Goal: Task Accomplishment & Management: Manage account settings

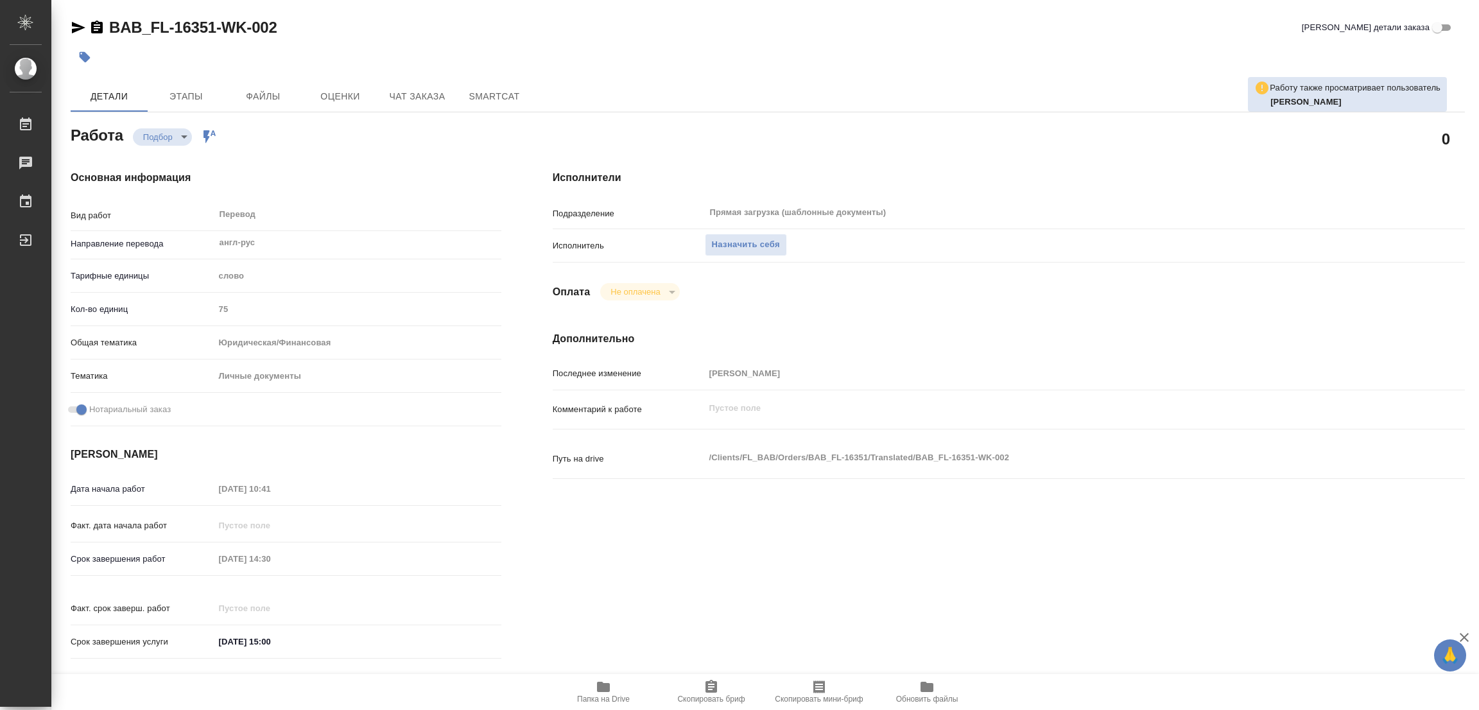
scroll to position [692, 0]
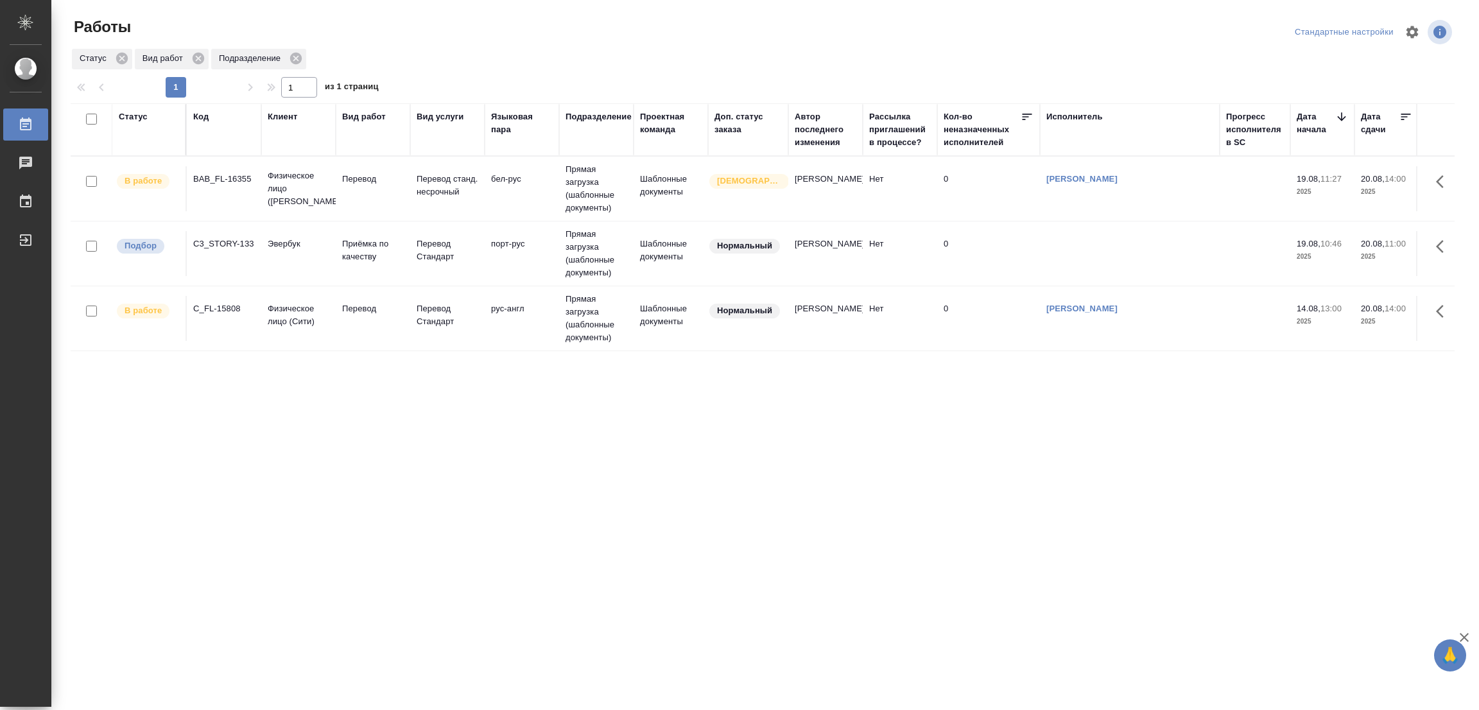
click at [177, 422] on div "Статус Код Клиент Вид работ Вид услуги Языковая пара Подразделение Проектная ко…" at bounding box center [763, 334] width 1384 height 462
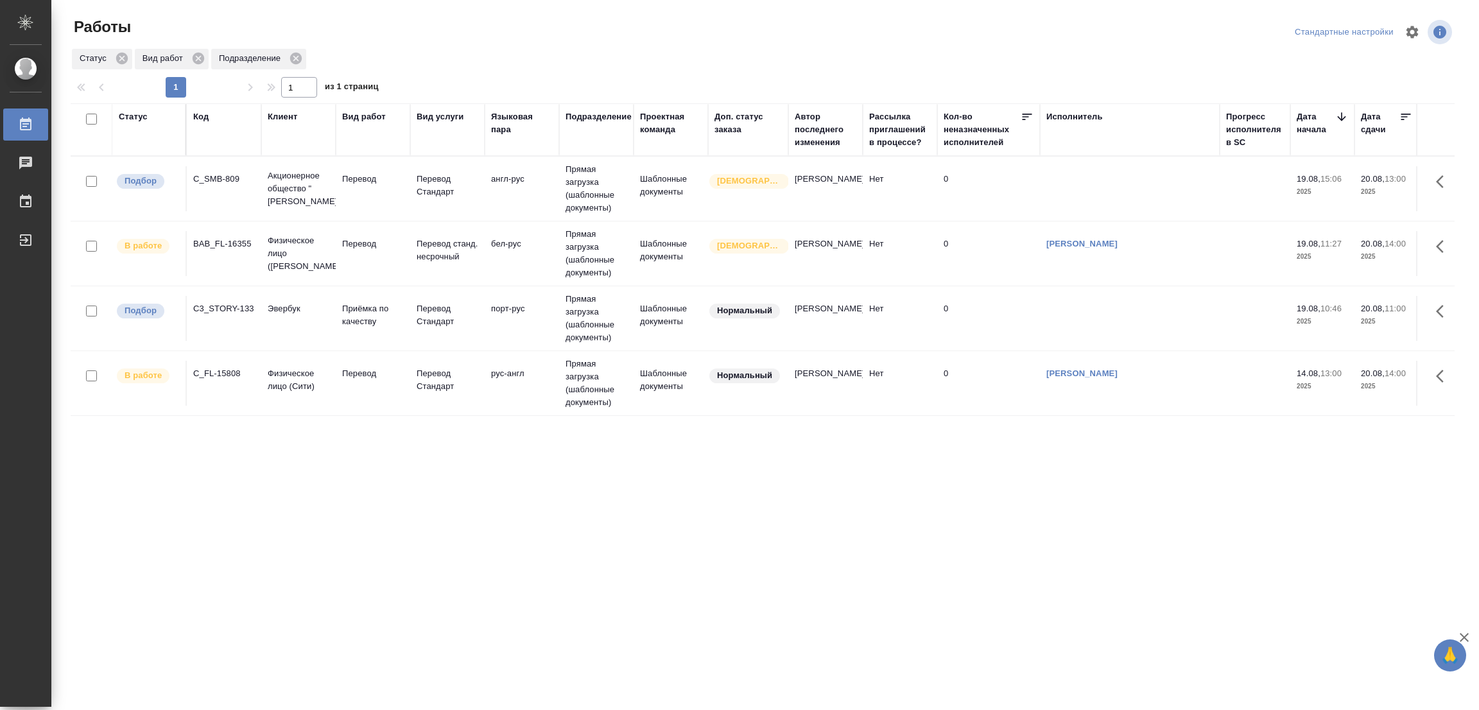
click at [166, 467] on div "Статус Код Клиент Вид работ Вид услуги Языковая пара Подразделение Проектная ко…" at bounding box center [763, 334] width 1384 height 462
click at [347, 177] on p "Перевод" at bounding box center [373, 179] width 62 height 13
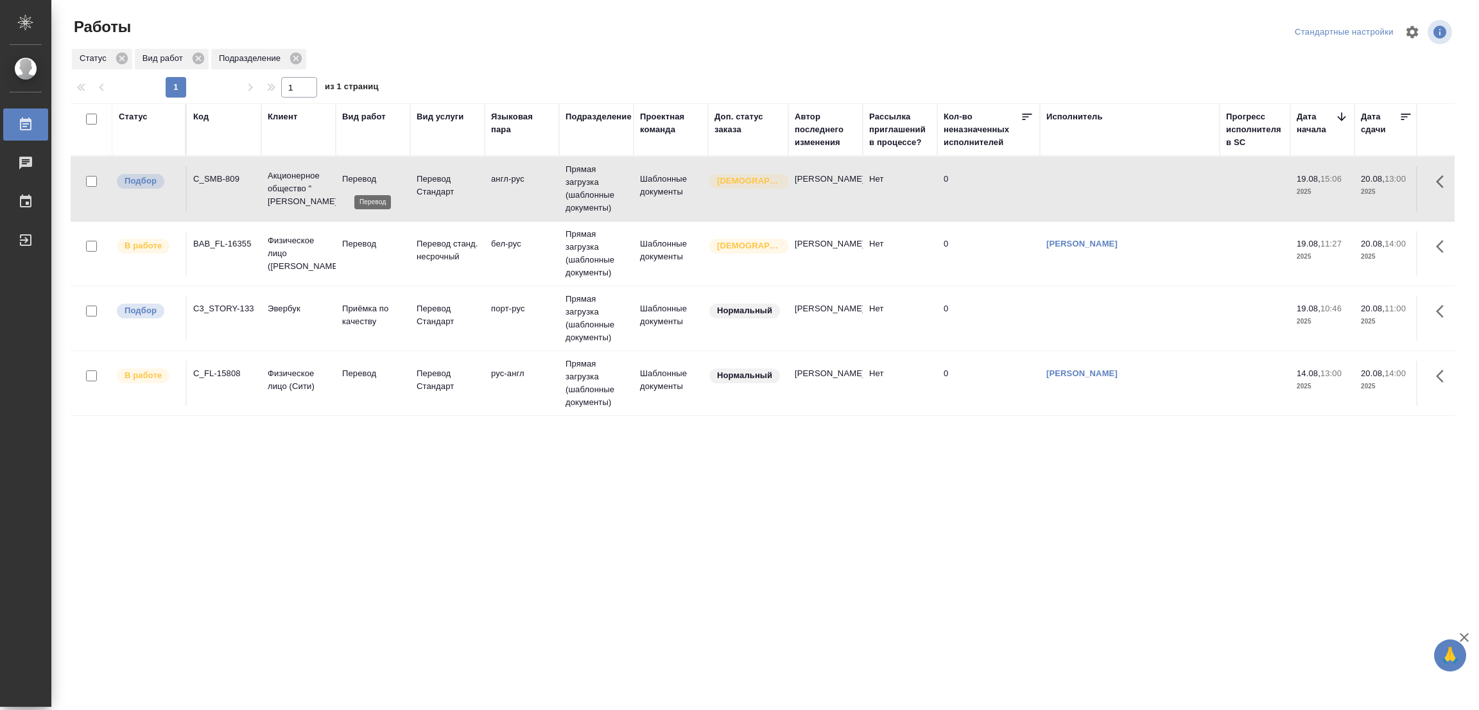
click at [347, 177] on p "Перевод" at bounding box center [373, 179] width 62 height 13
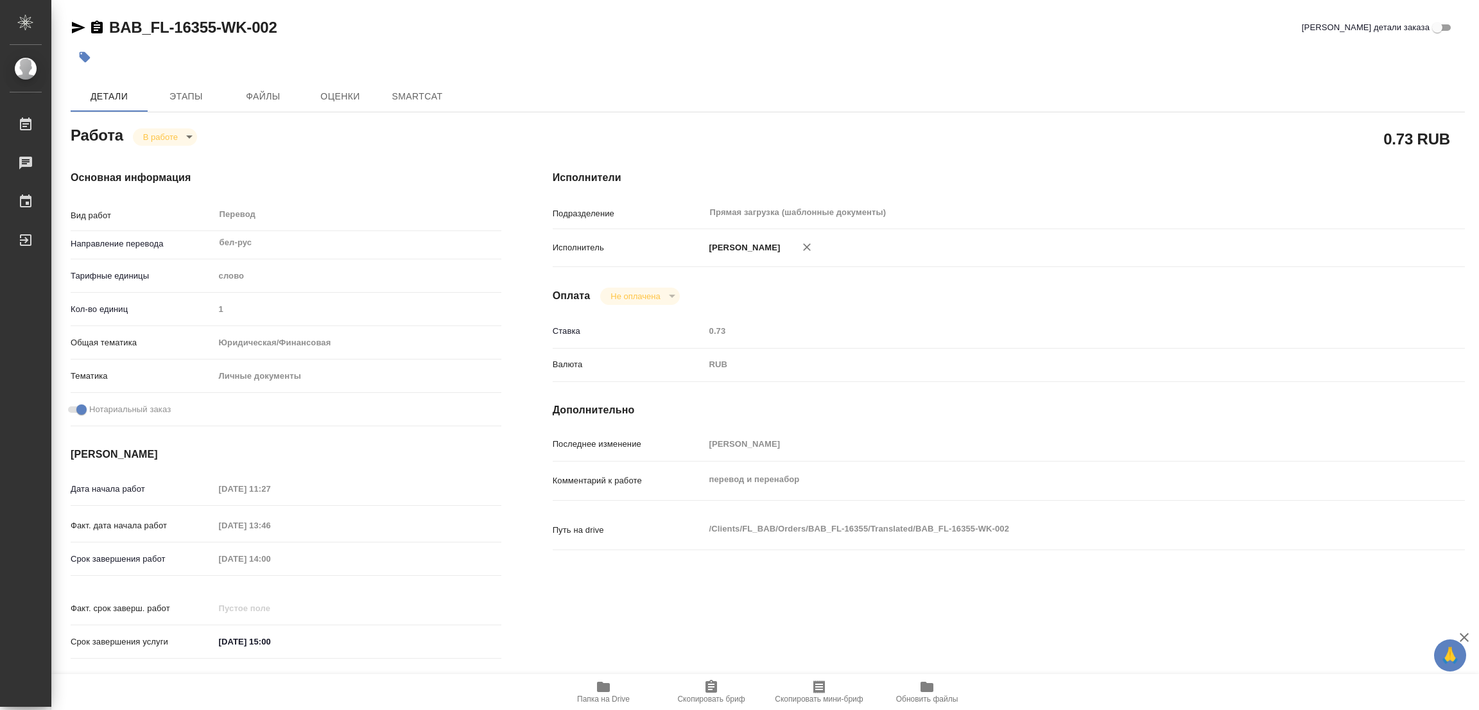
type textarea "x"
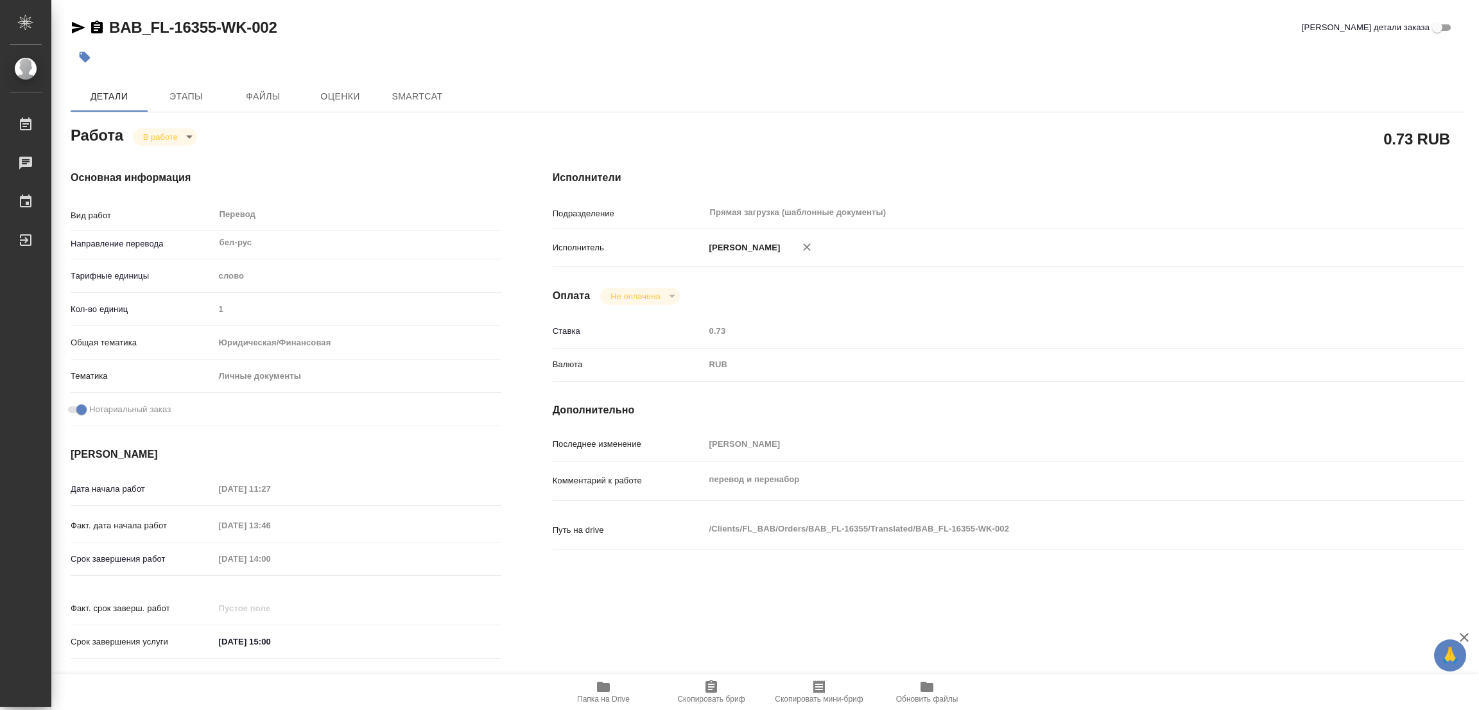
type textarea "x"
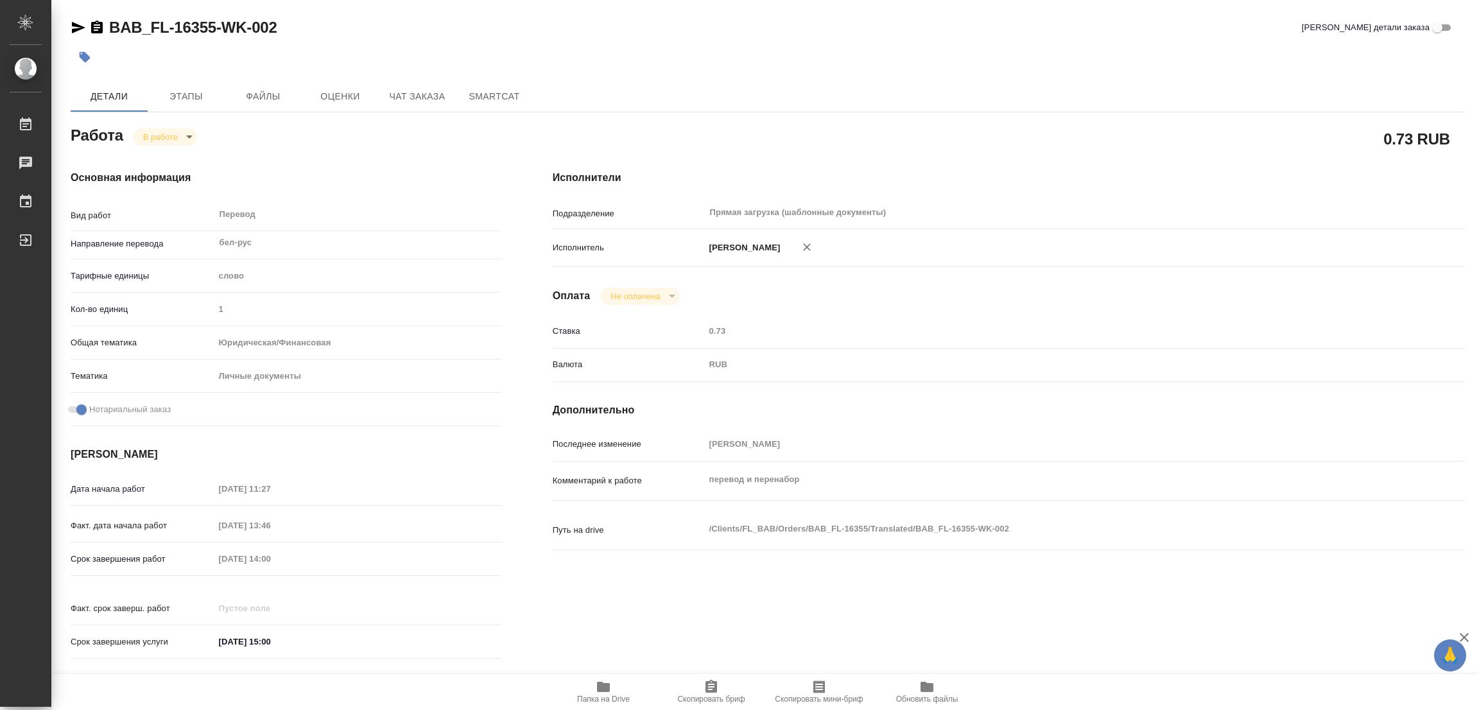
type textarea "x"
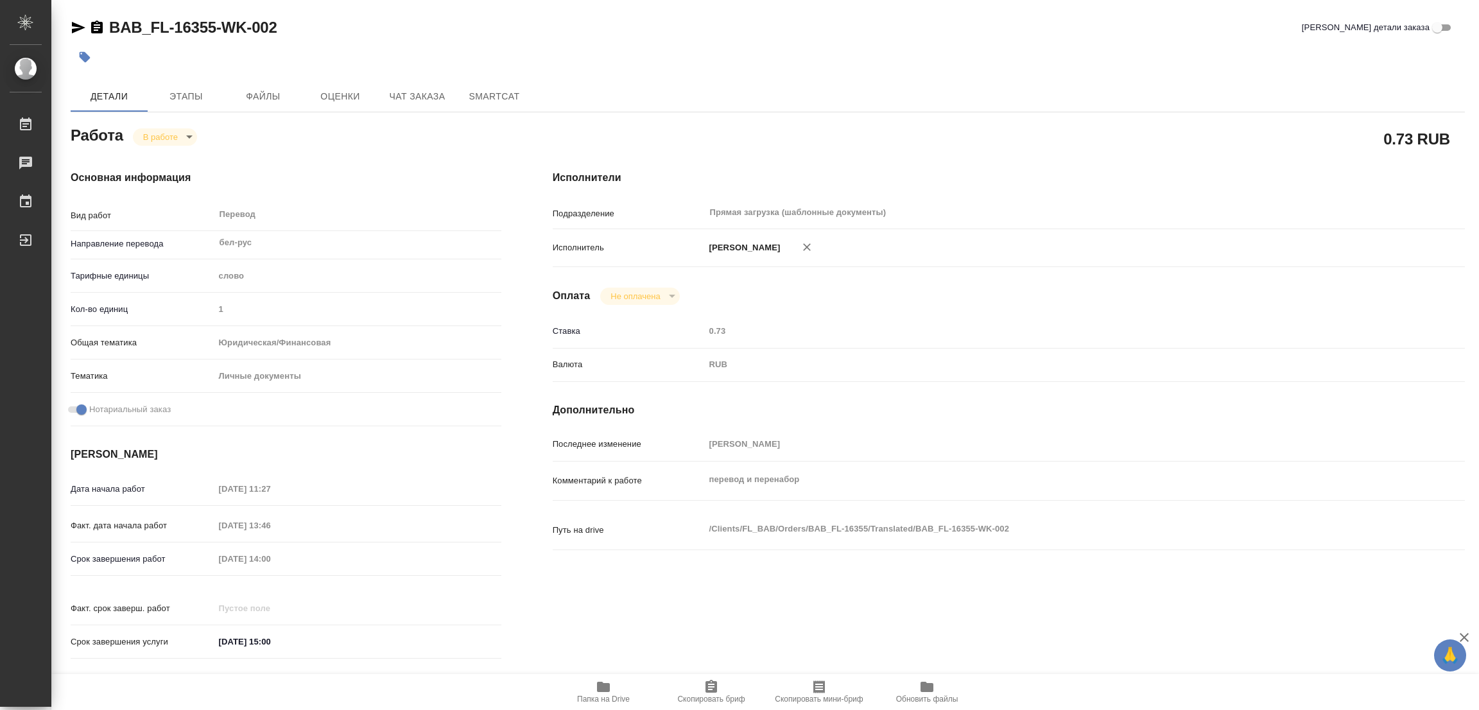
type textarea "x"
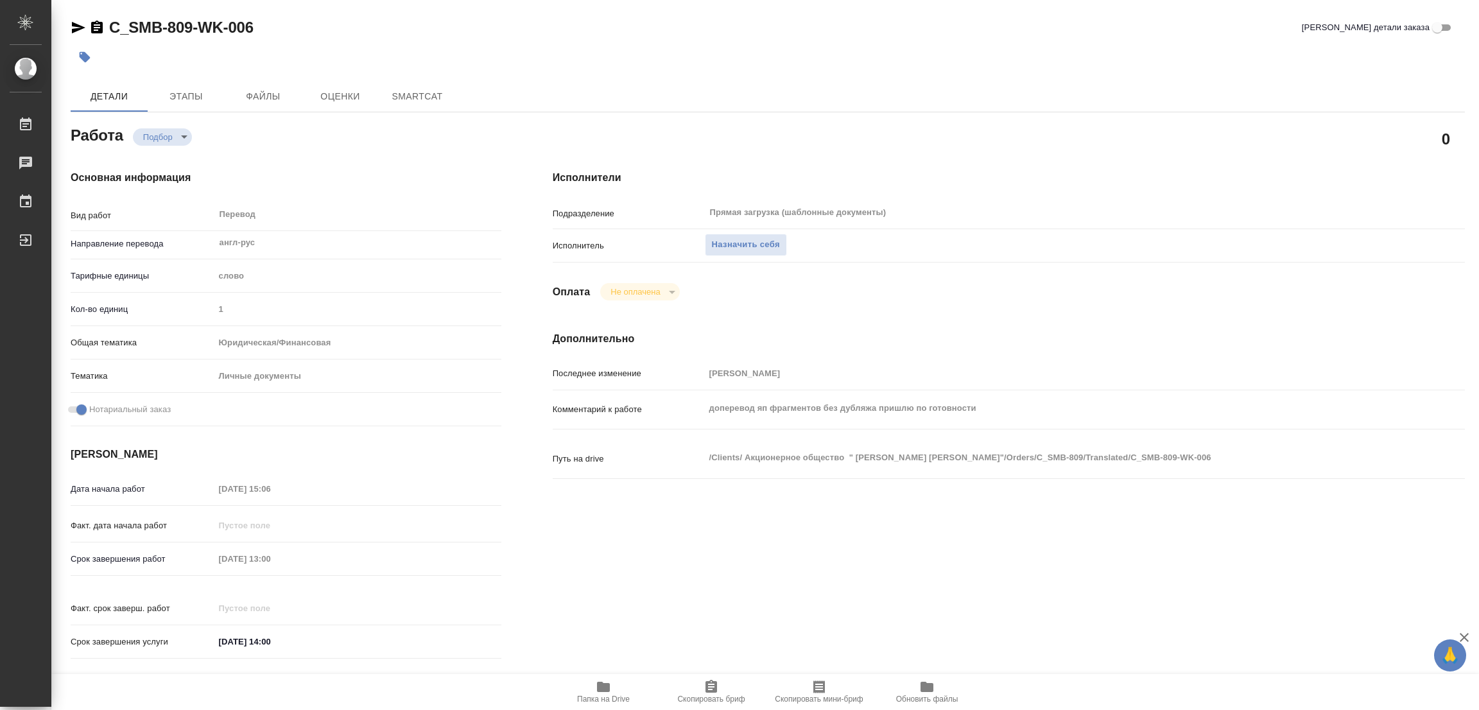
type textarea "x"
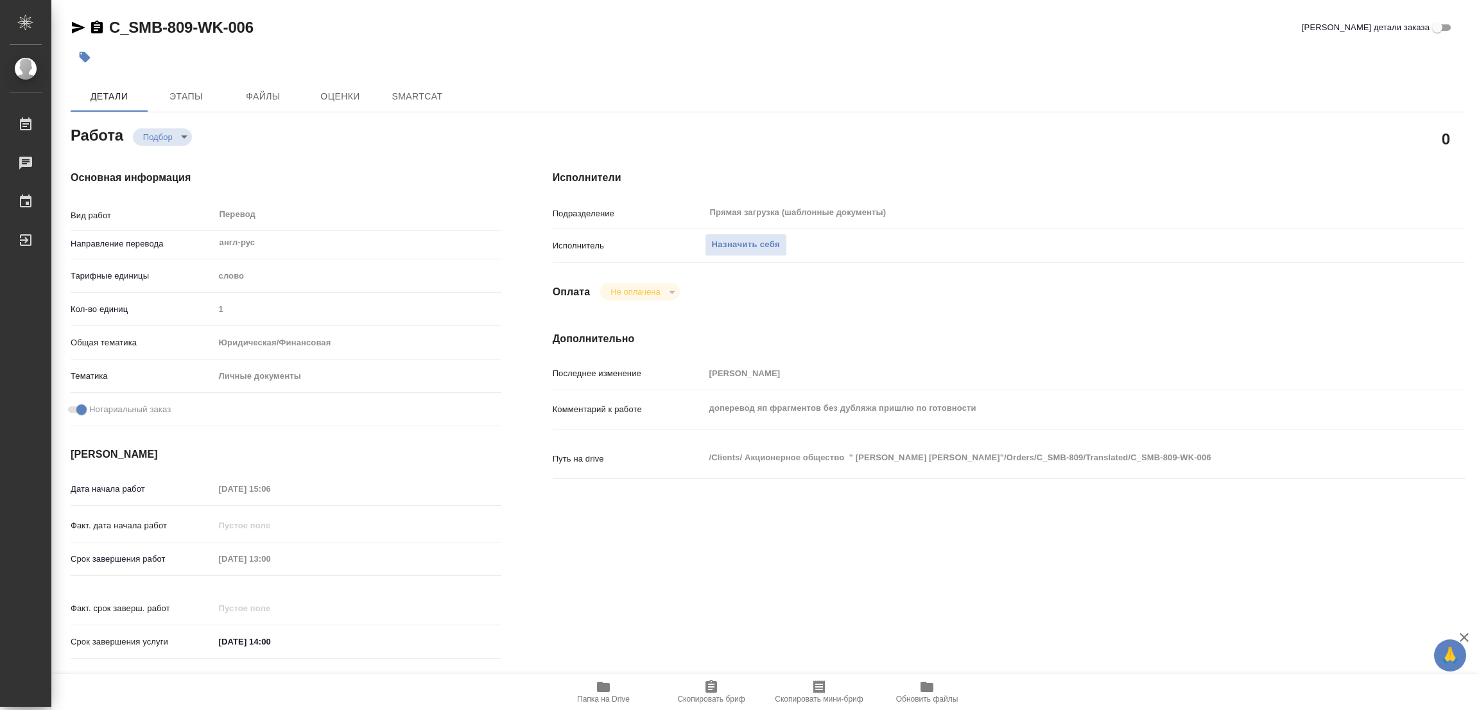
type textarea "x"
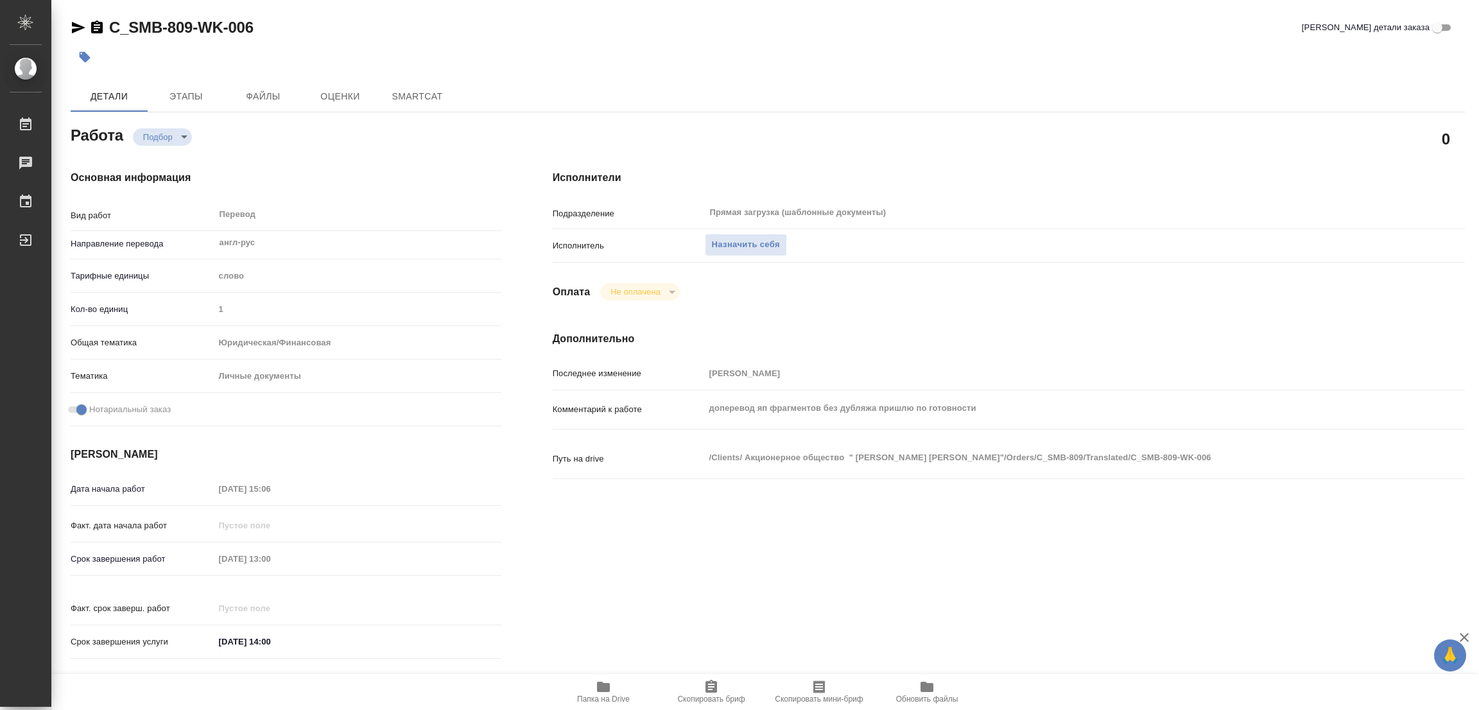
type textarea "x"
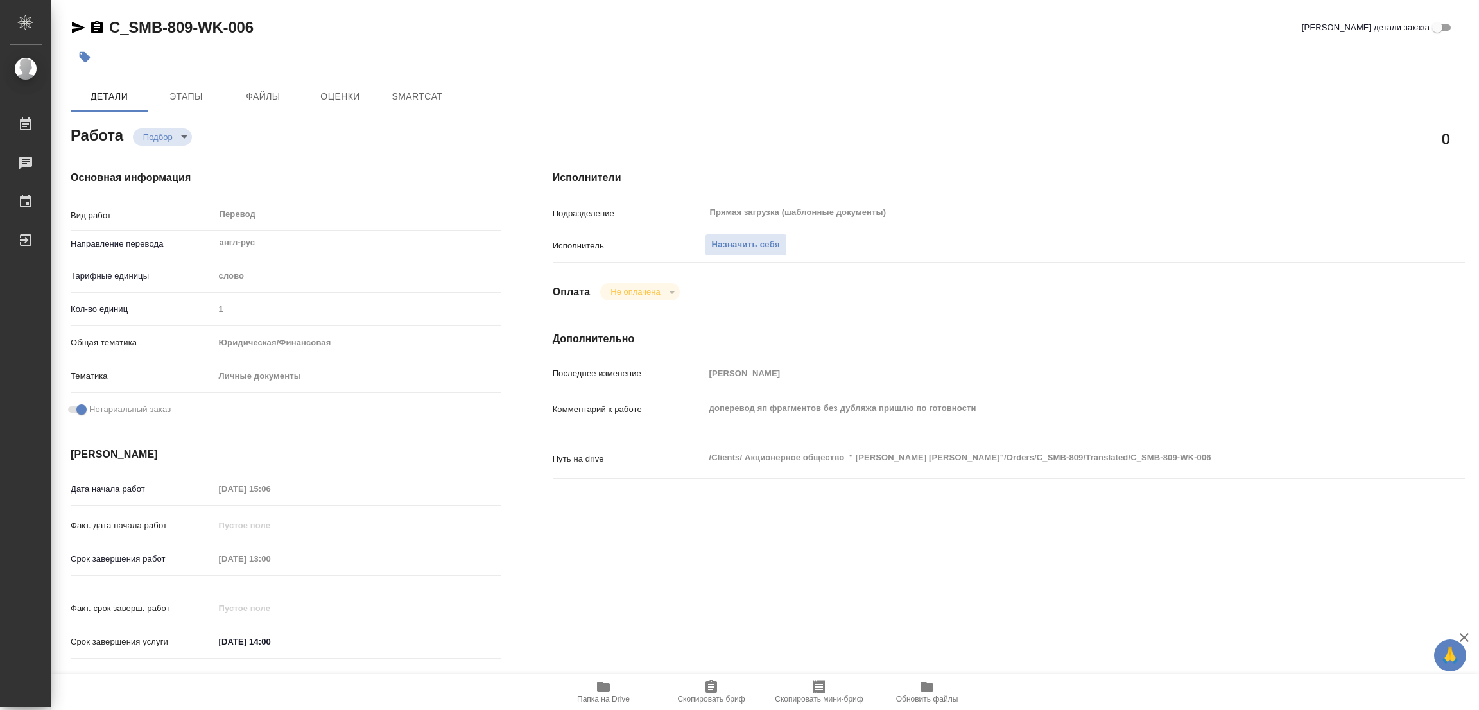
type textarea "x"
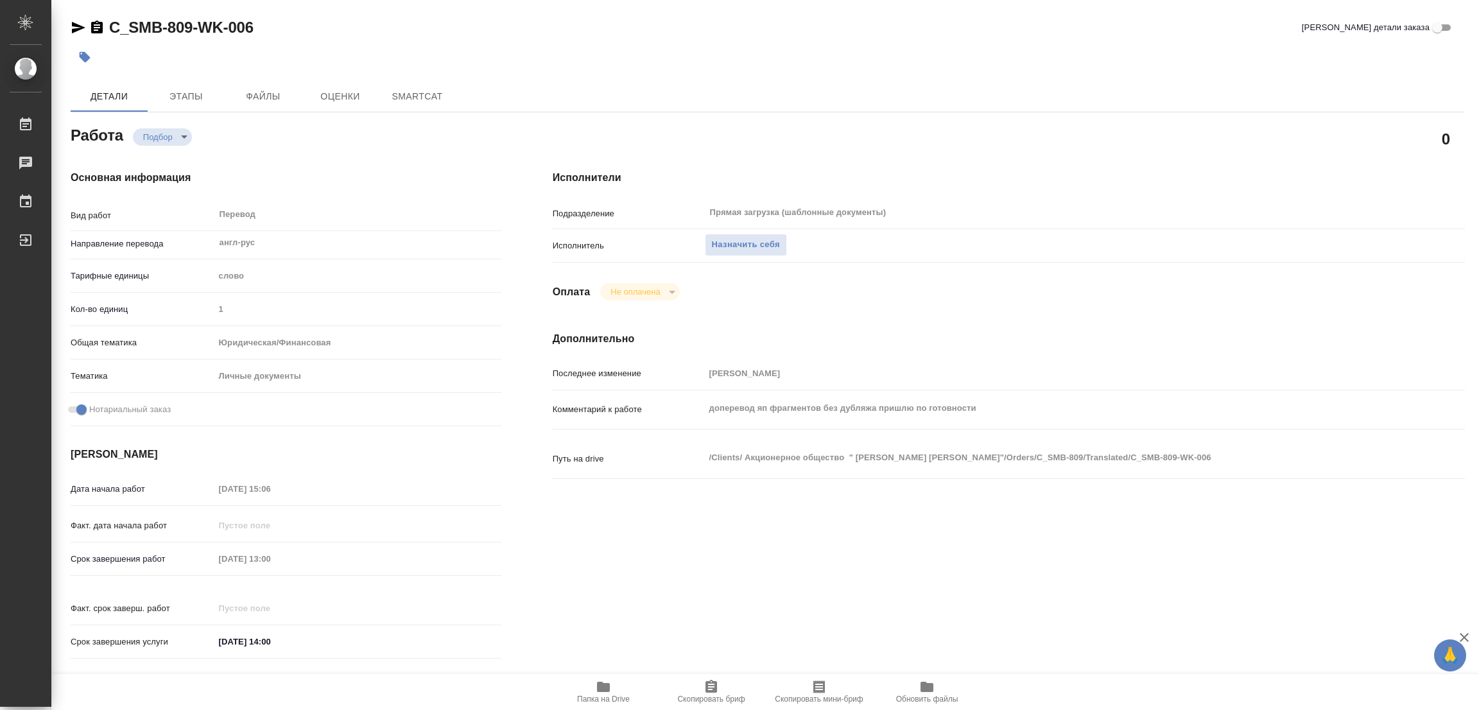
type textarea "x"
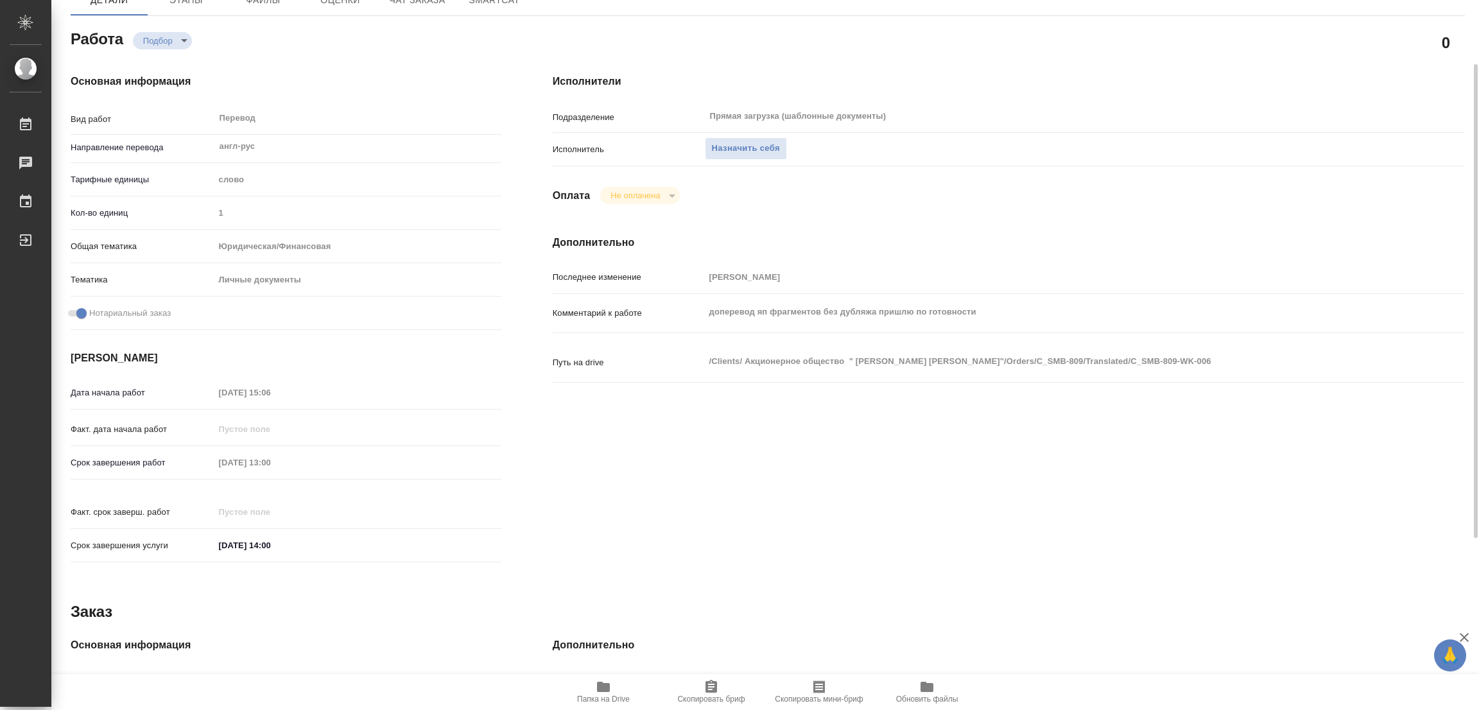
scroll to position [353, 0]
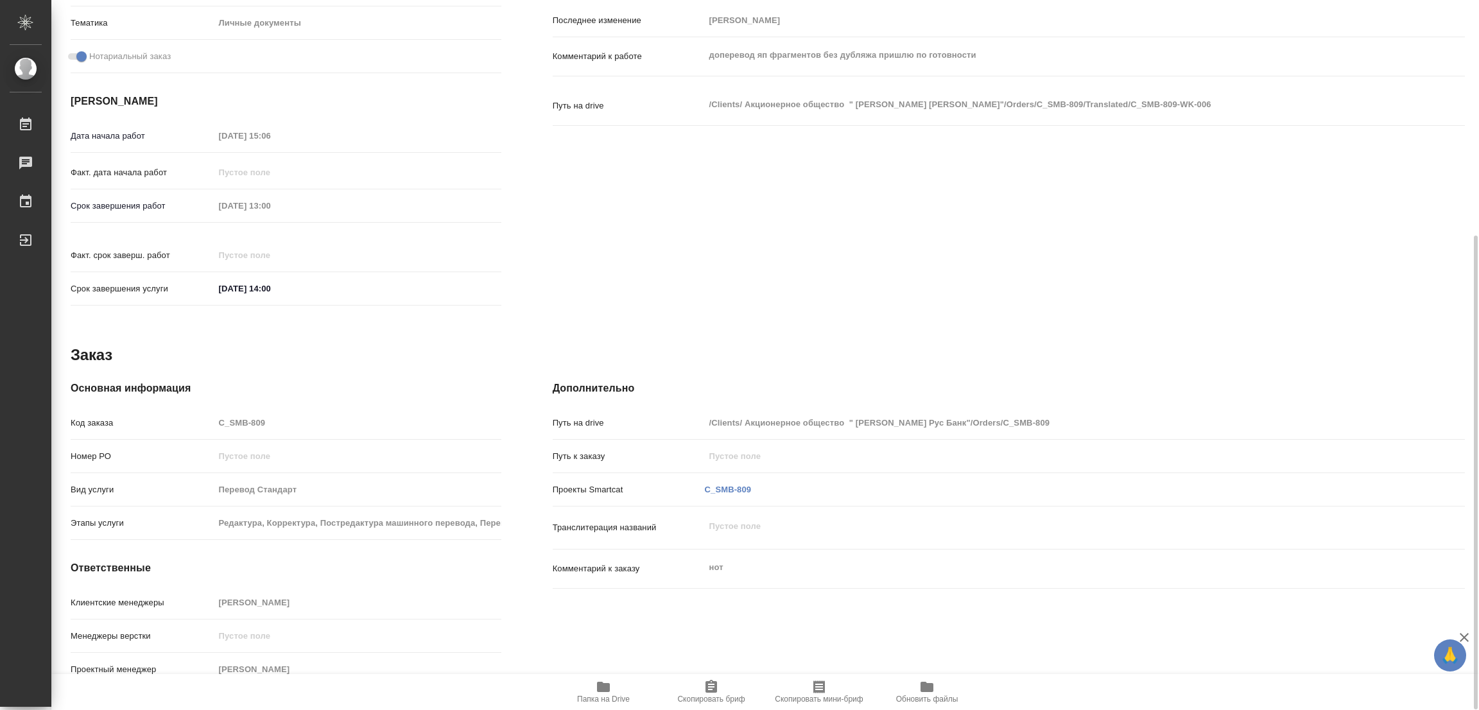
type textarea "x"
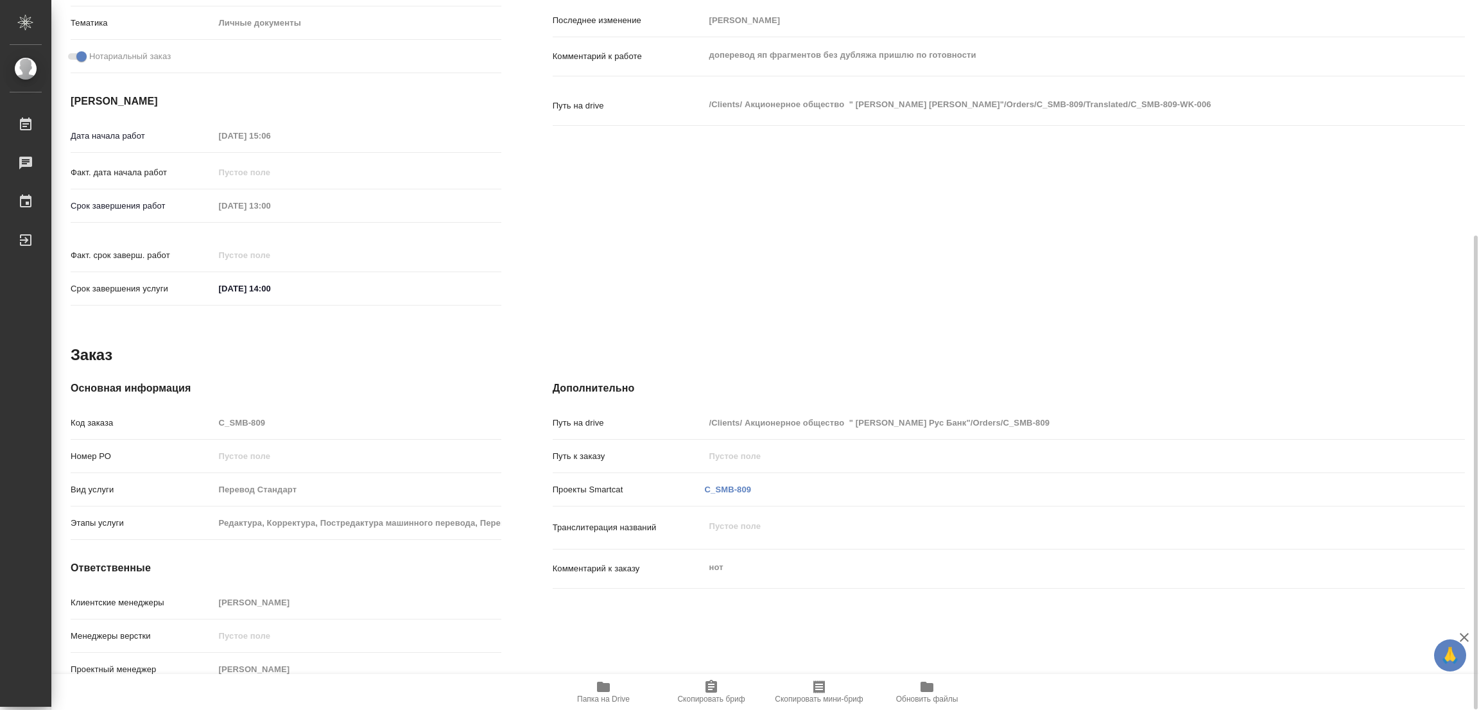
scroll to position [0, 0]
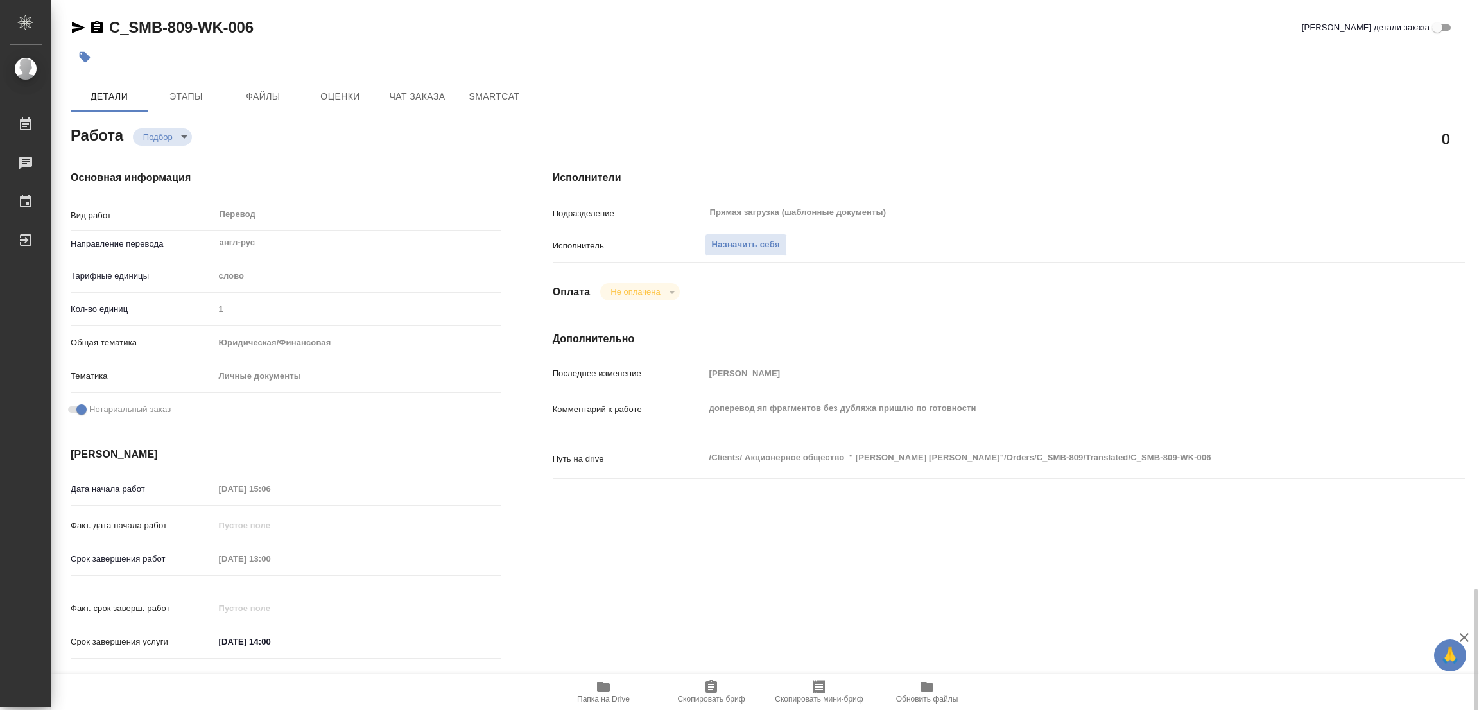
type textarea "x"
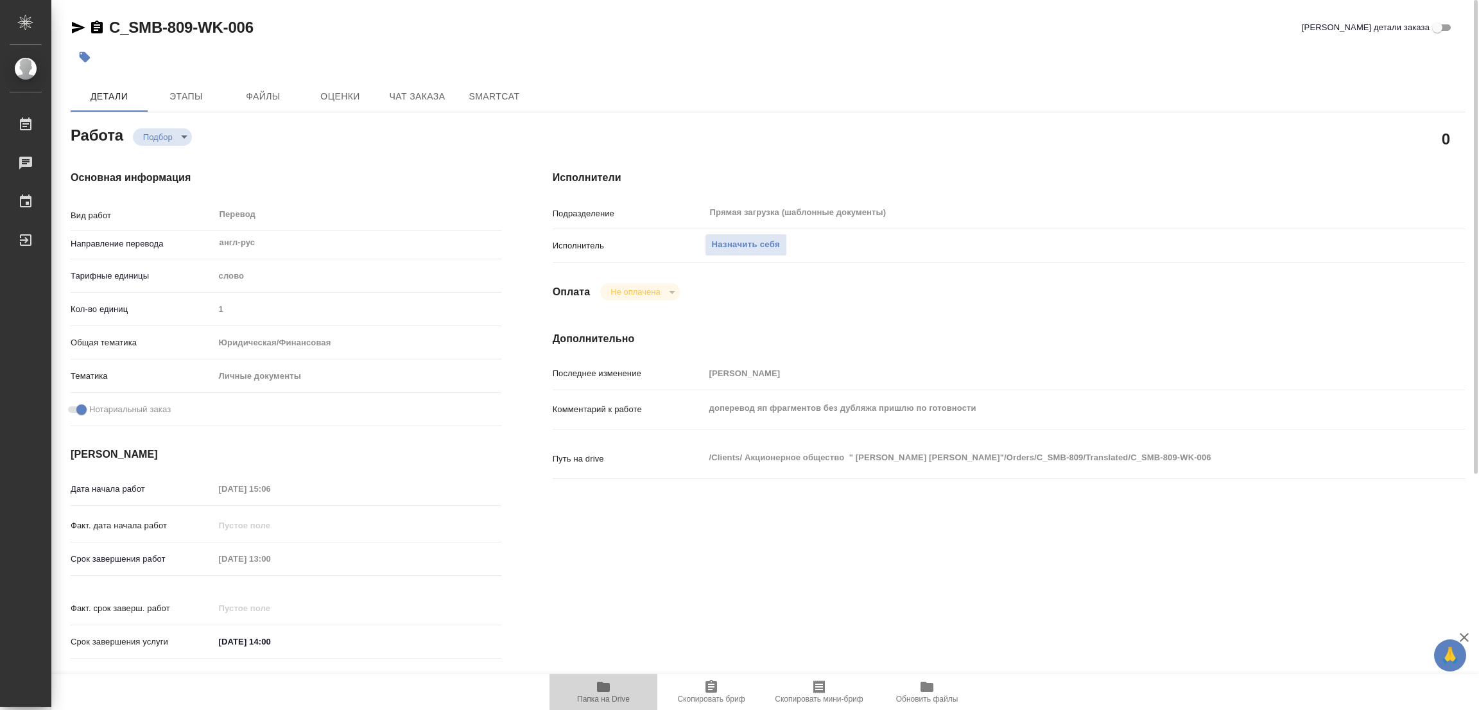
click at [607, 695] on span "Папка на Drive" at bounding box center [603, 699] width 53 height 9
click at [607, 691] on icon "button" at bounding box center [603, 687] width 13 height 10
click at [764, 238] on span "Назначить себя" at bounding box center [746, 245] width 68 height 15
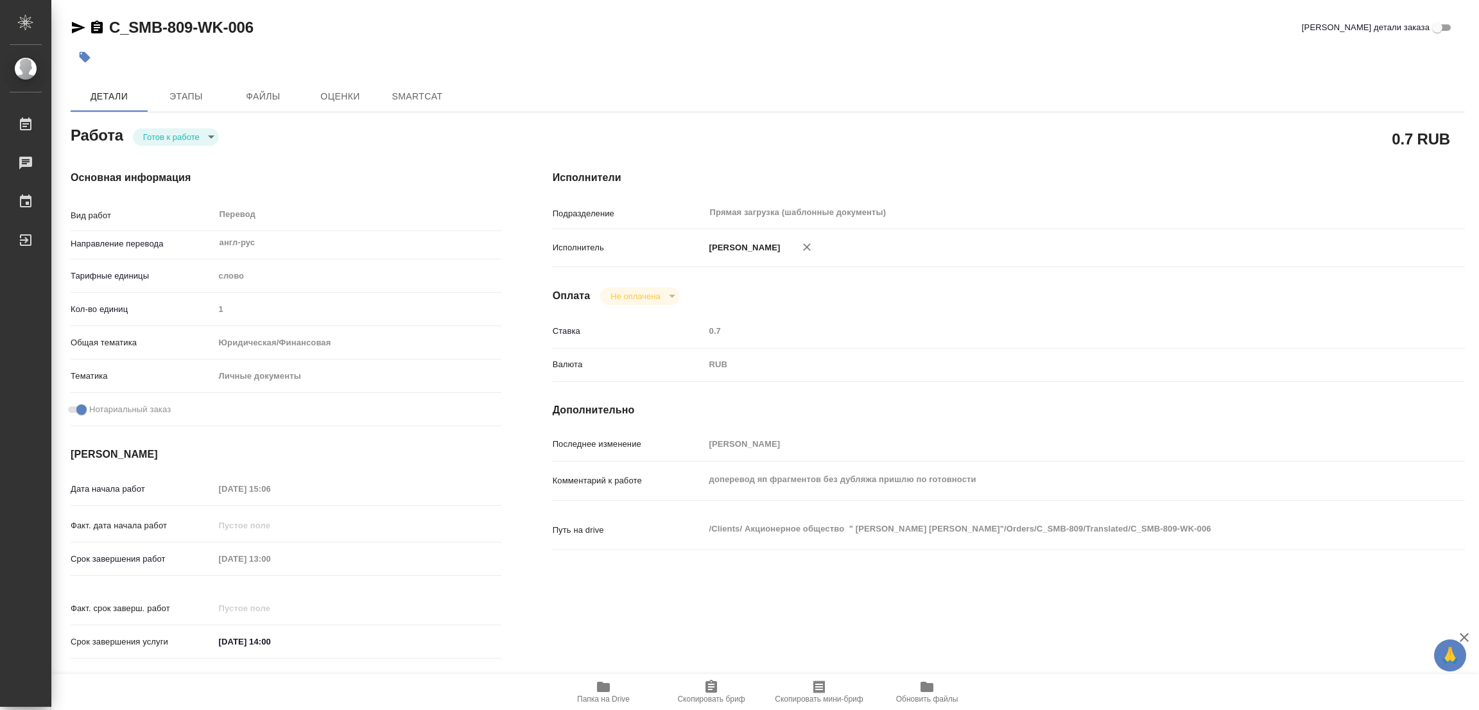
type textarea "x"
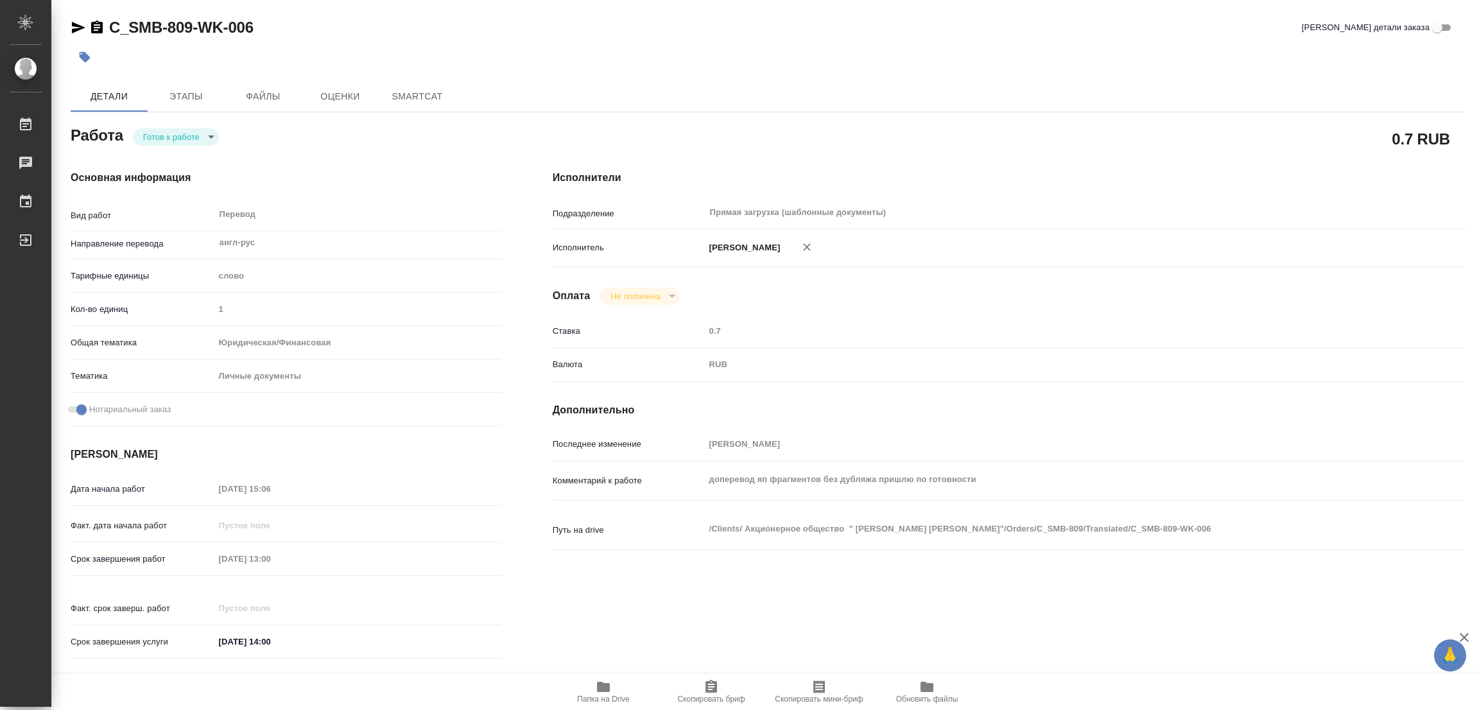
type textarea "x"
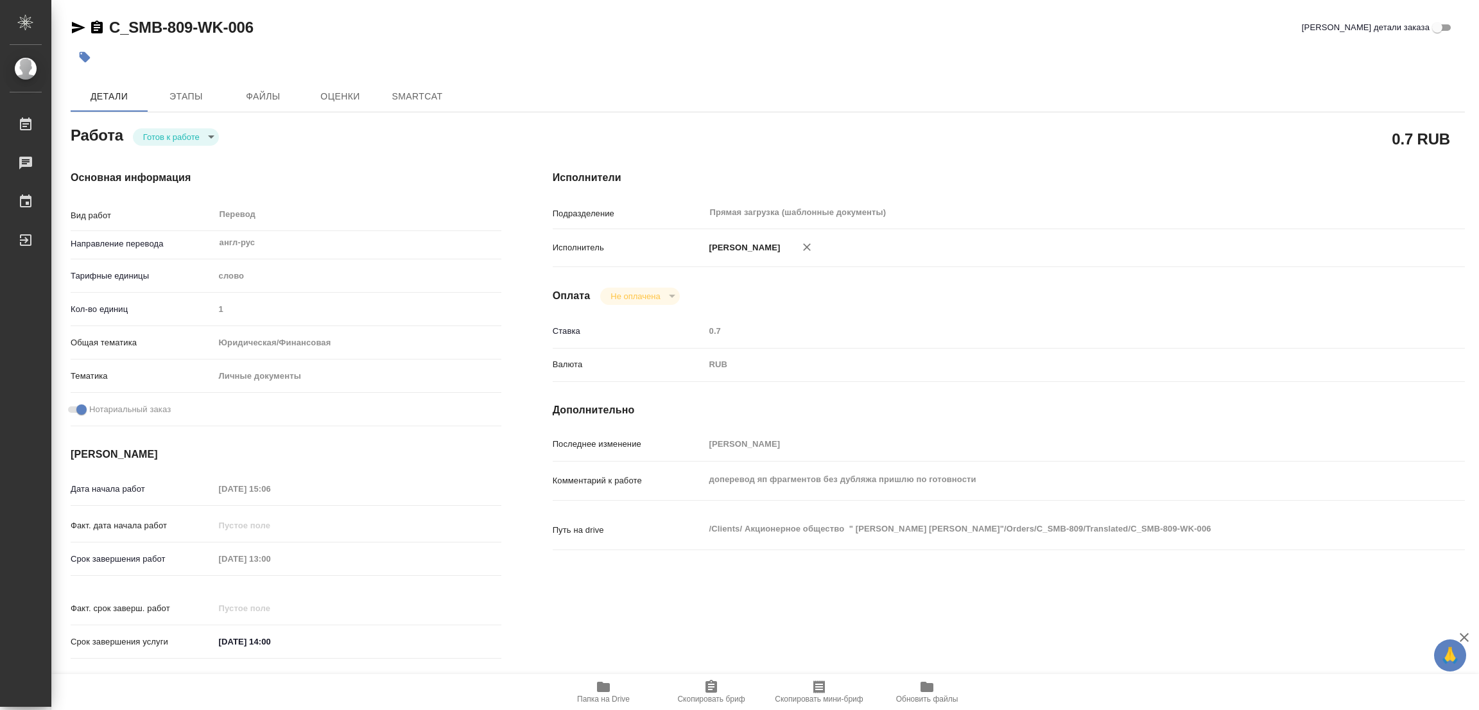
type textarea "x"
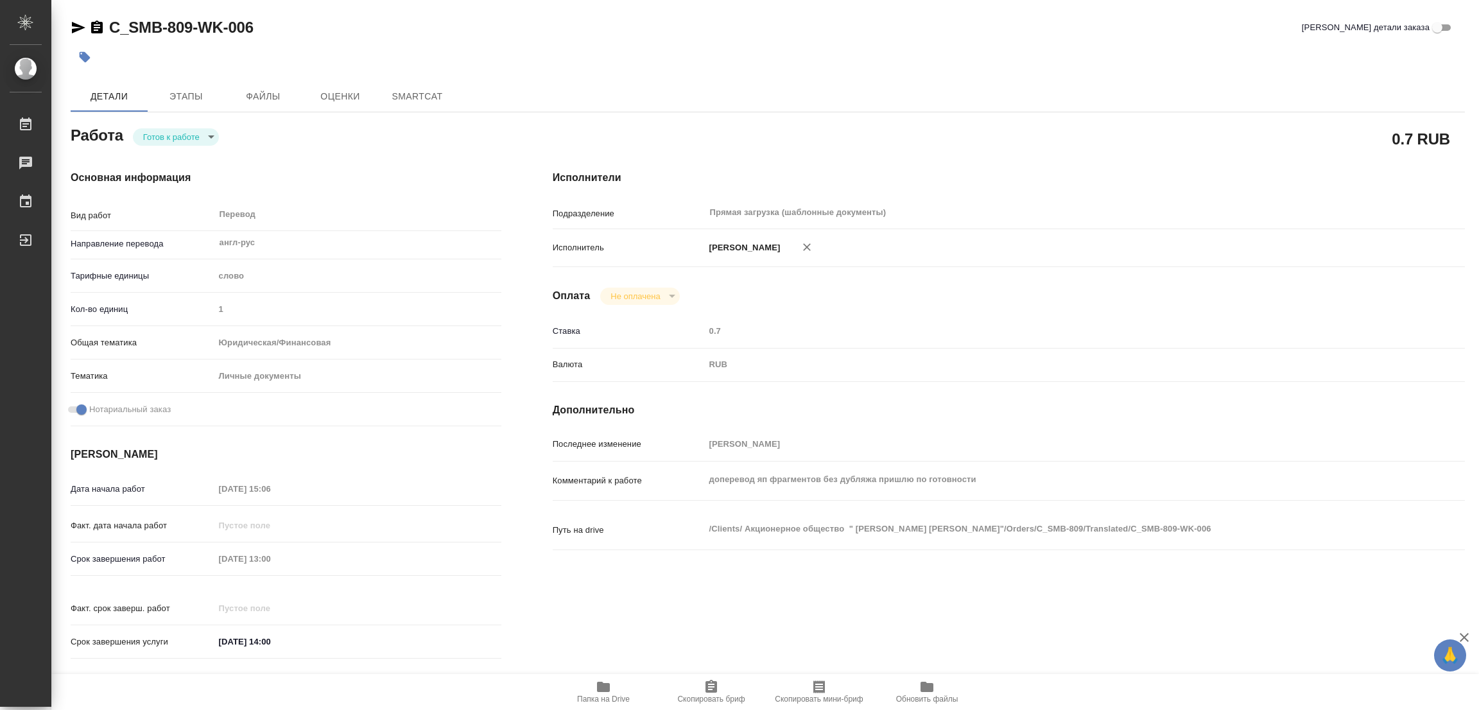
type textarea "x"
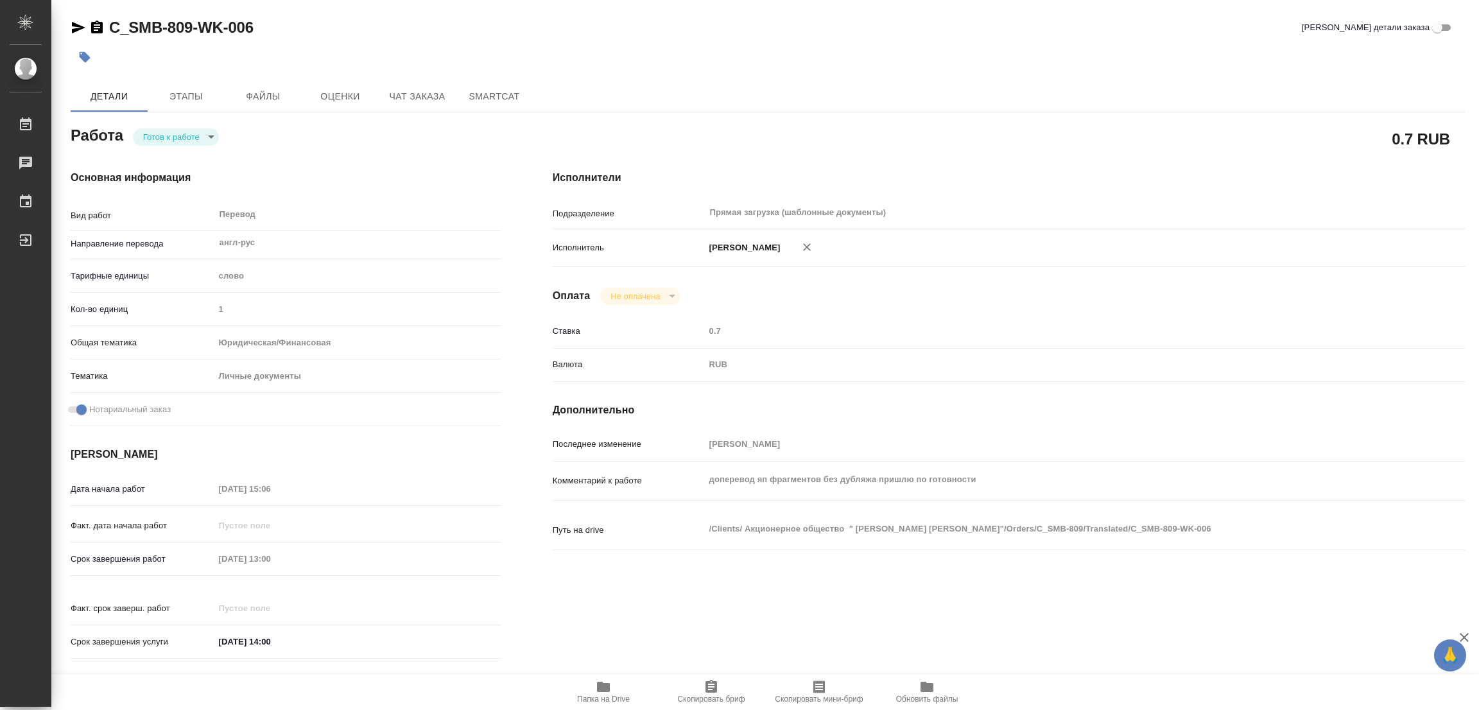
type textarea "x"
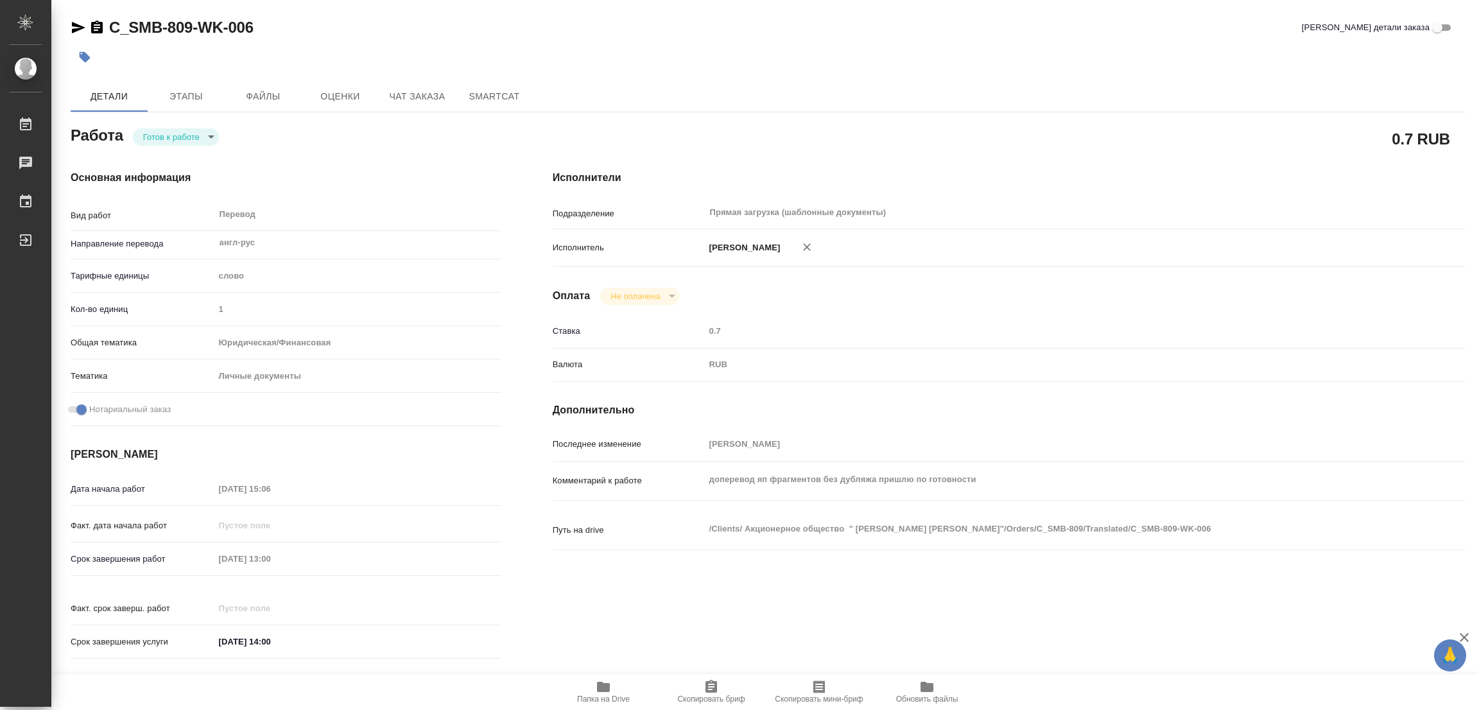
click at [157, 133] on body "🙏 .cls-1 fill:#fff; AWATERA Popova Galina Работы Чаты График Выйти C_SMB-809-WK…" at bounding box center [739, 355] width 1479 height 710
type textarea "x"
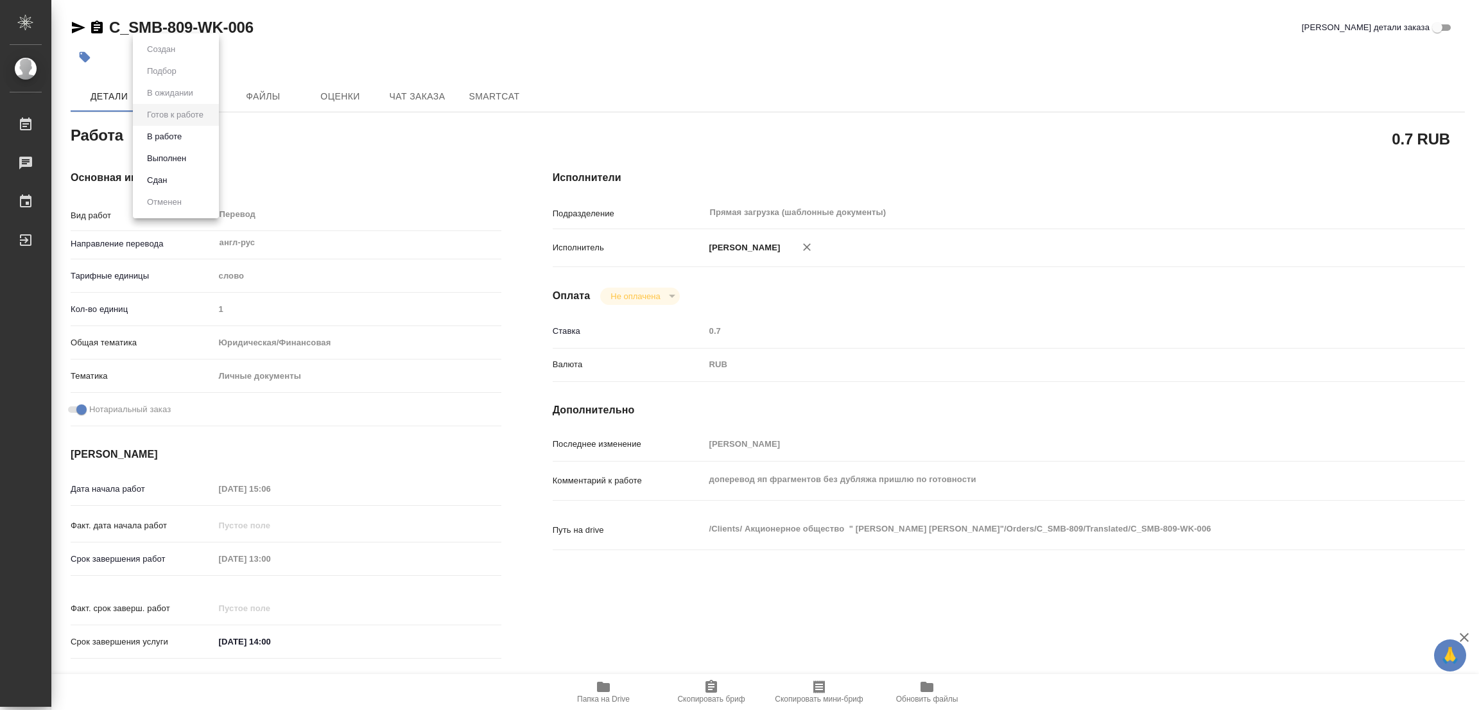
type textarea "x"
click at [157, 132] on button "В работе" at bounding box center [164, 137] width 42 height 14
type textarea "x"
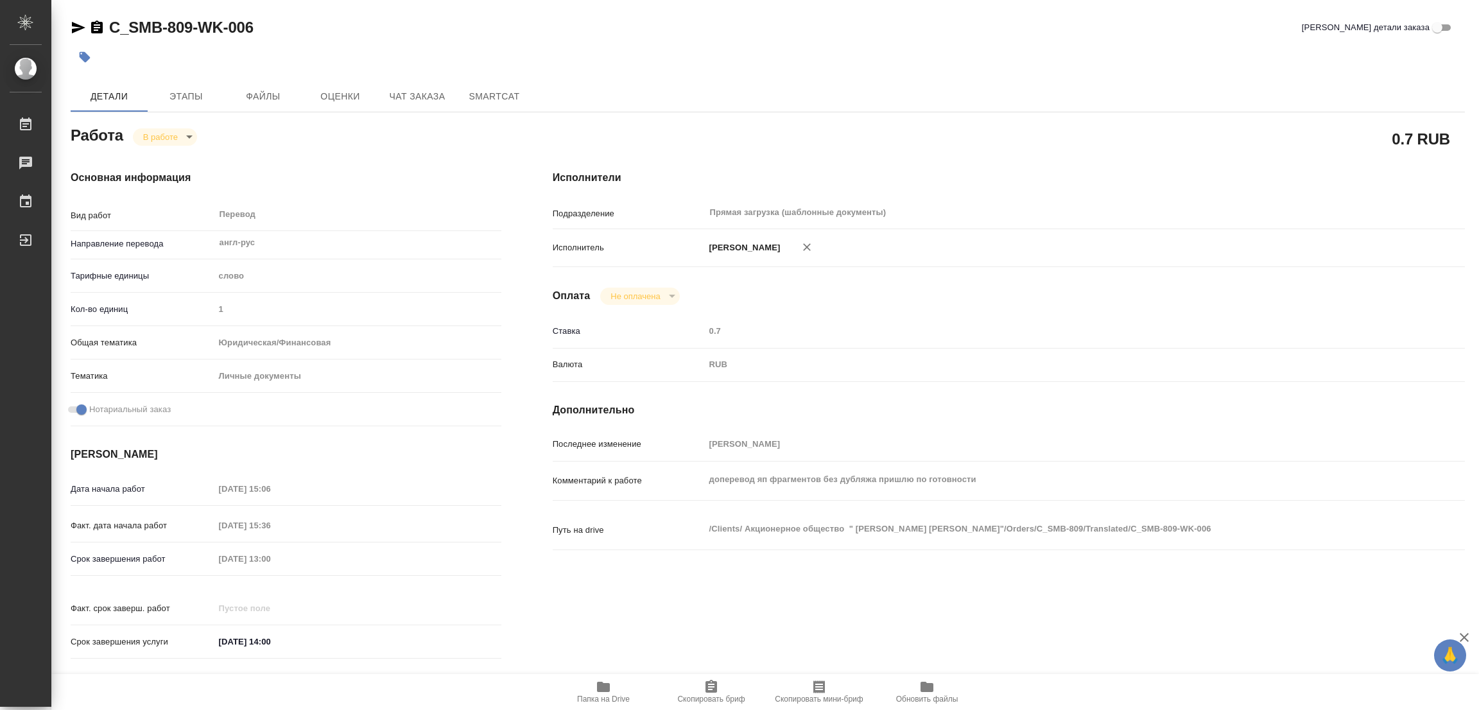
type textarea "x"
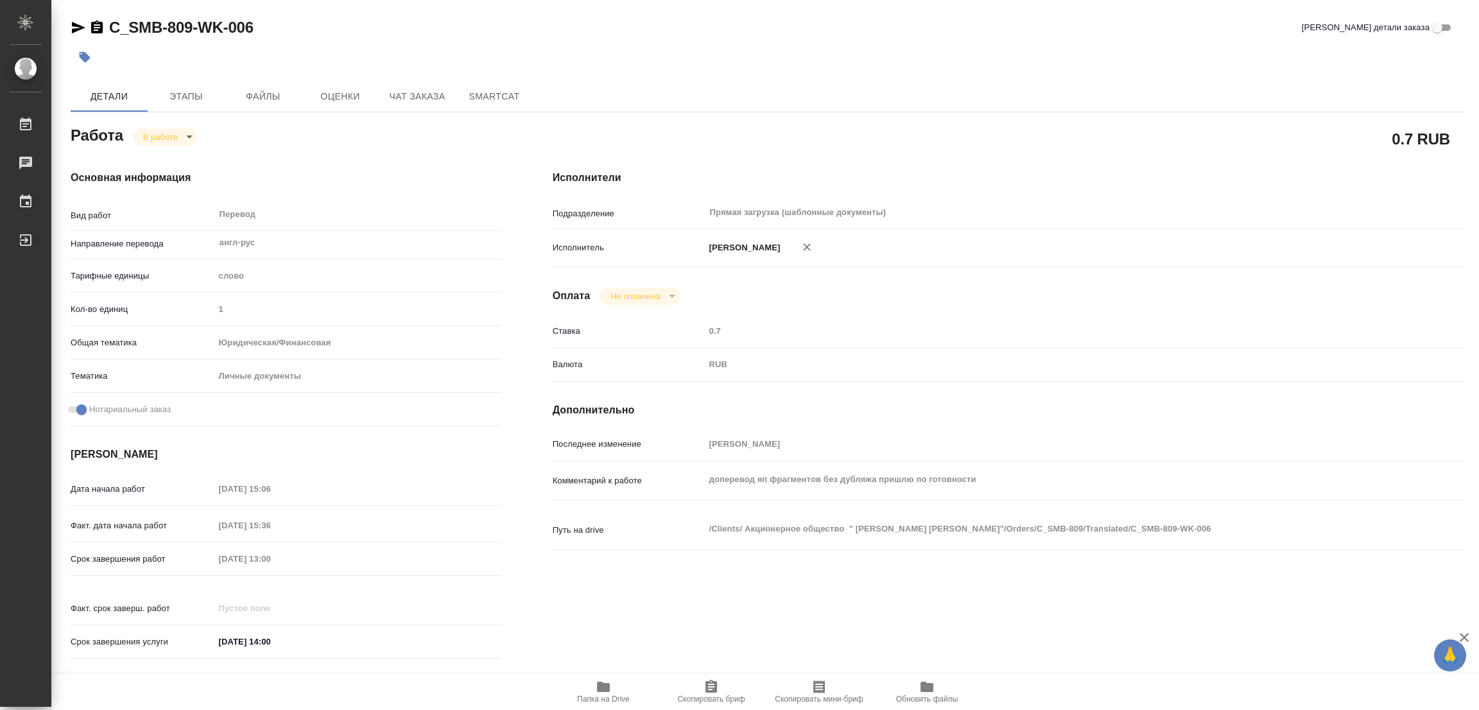
type textarea "x"
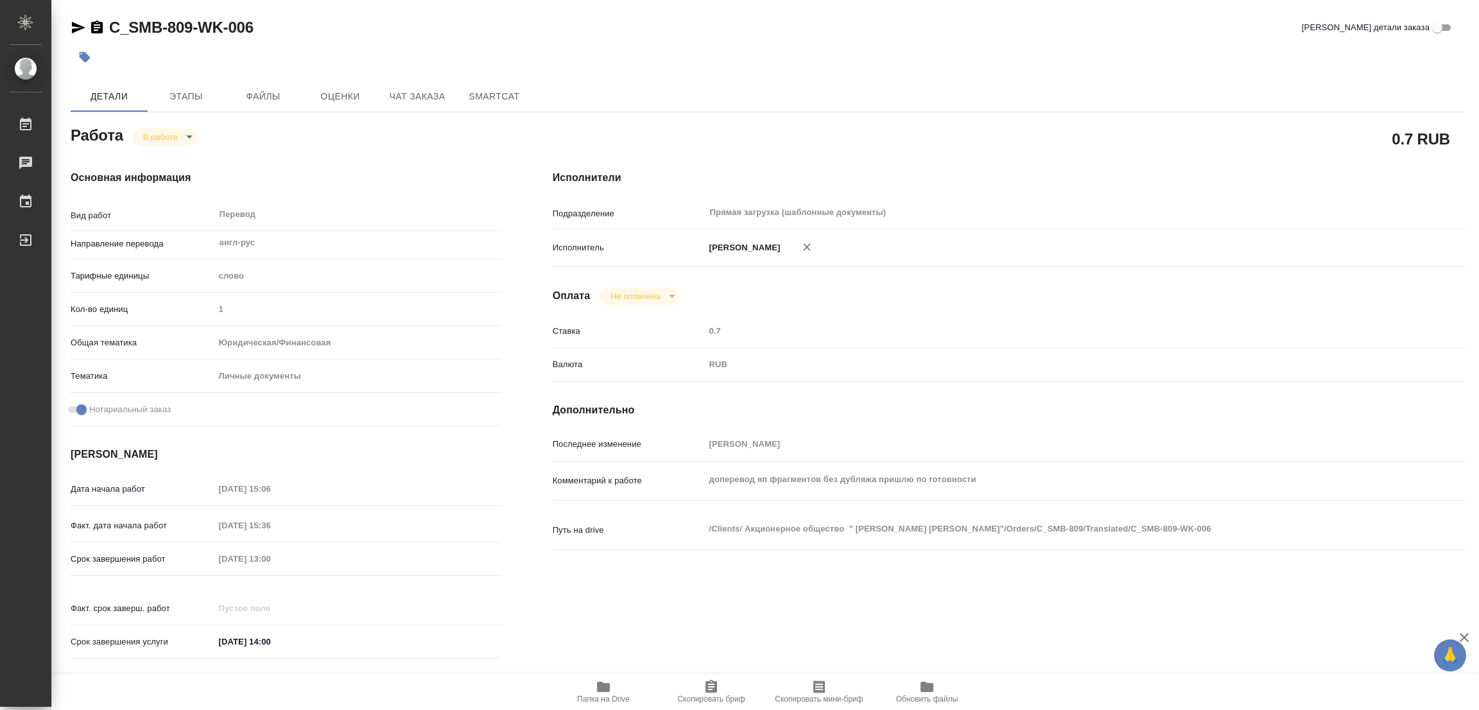
type textarea "x"
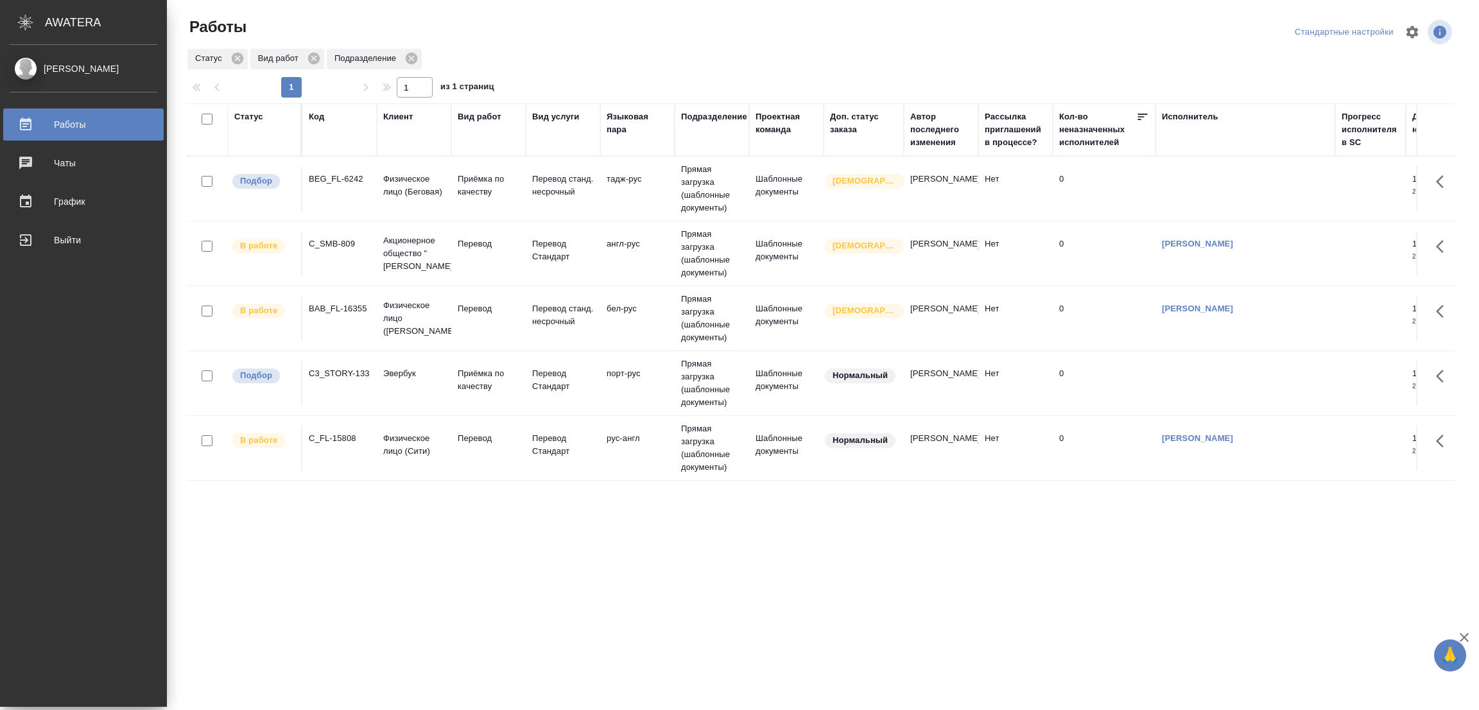
click at [204, 636] on div ".cls-1 fill:#fff; AWATERA Popova Galina Работы 0 Чаты График Выйти Работы Станд…" at bounding box center [739, 355] width 1479 height 710
click at [117, 401] on div "Popova Galina Работы 0 Чаты График Выйти" at bounding box center [83, 376] width 167 height 662
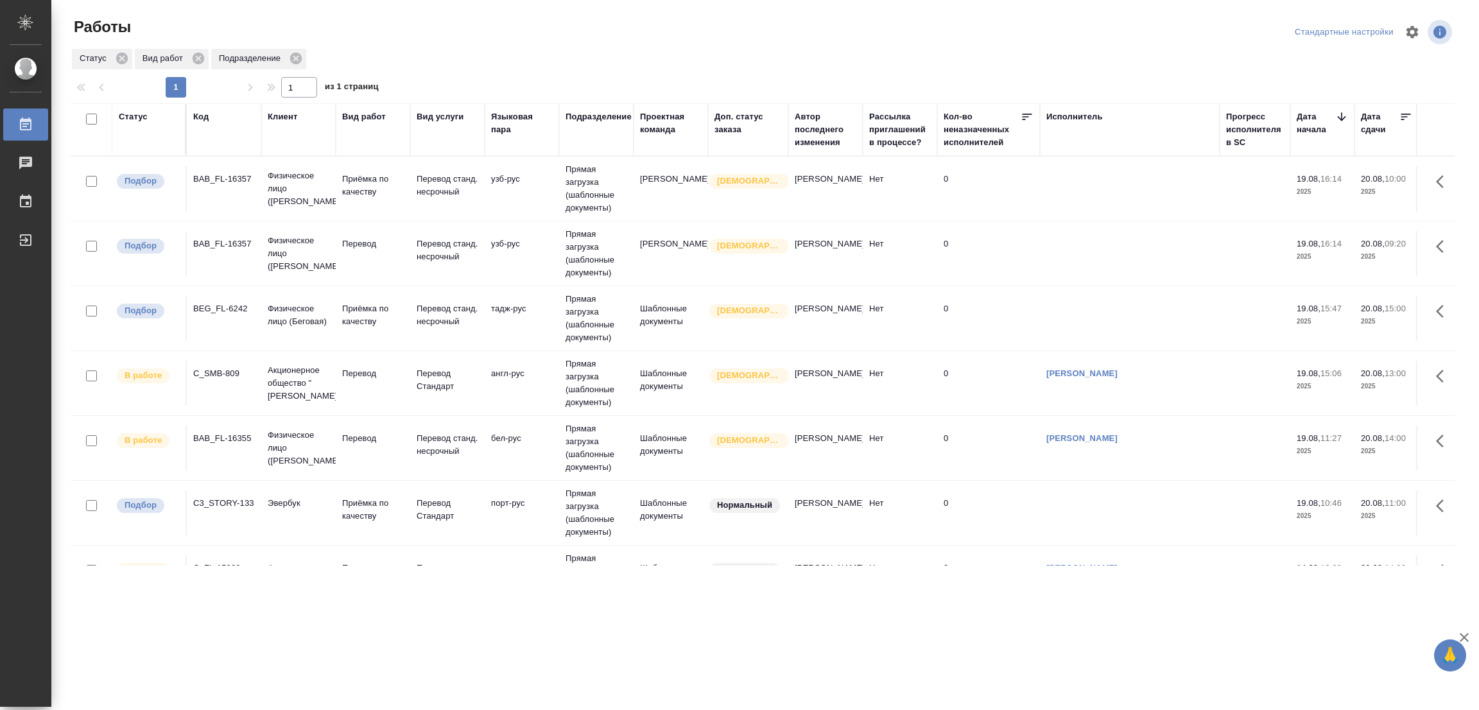
click at [361, 198] on p "Перевод" at bounding box center [373, 186] width 62 height 26
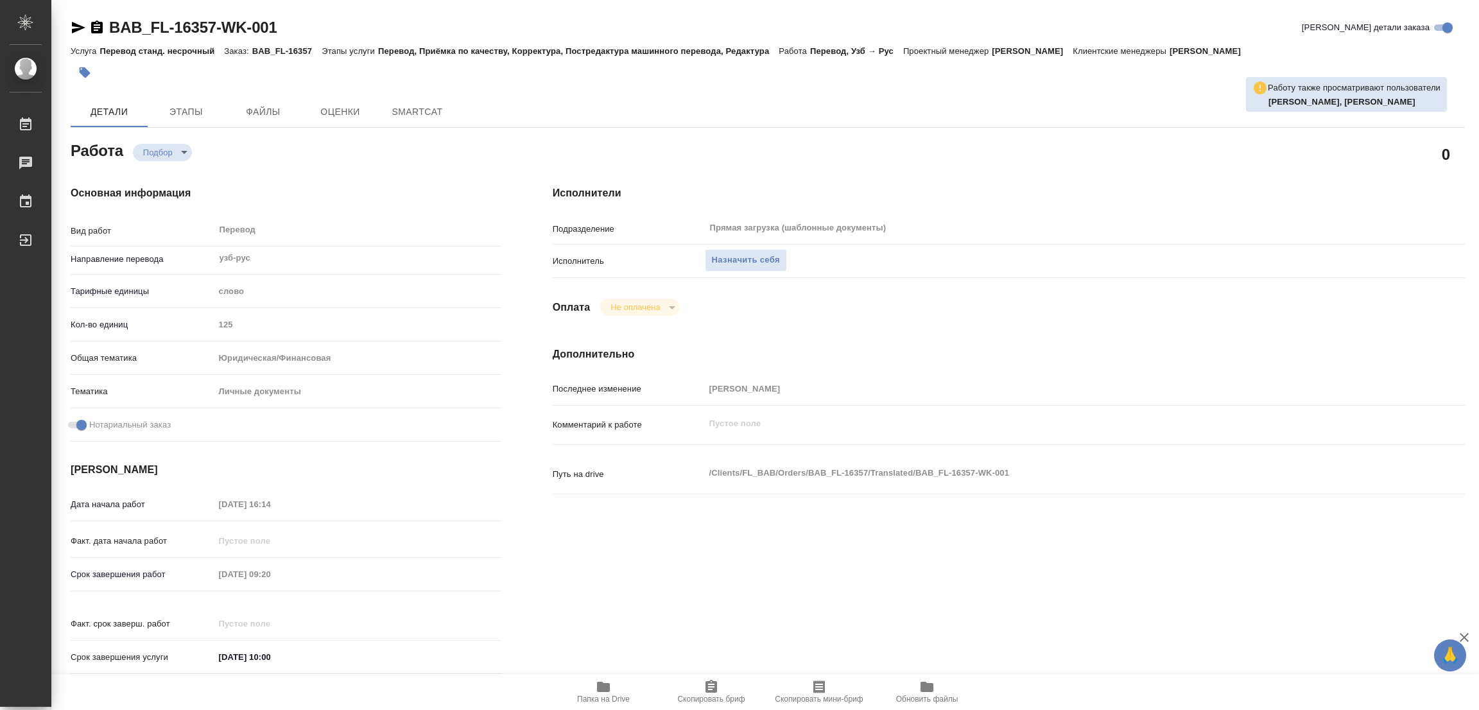
type textarea "x"
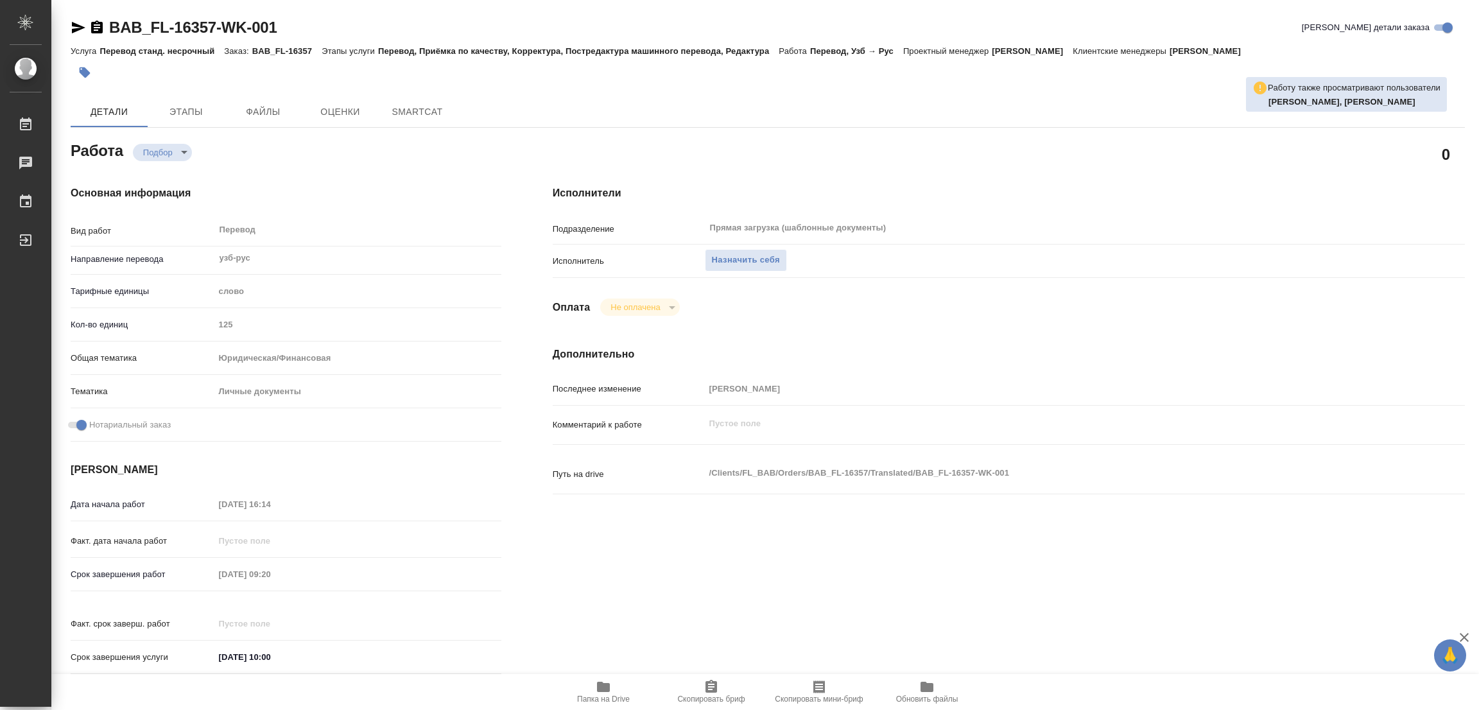
type textarea "x"
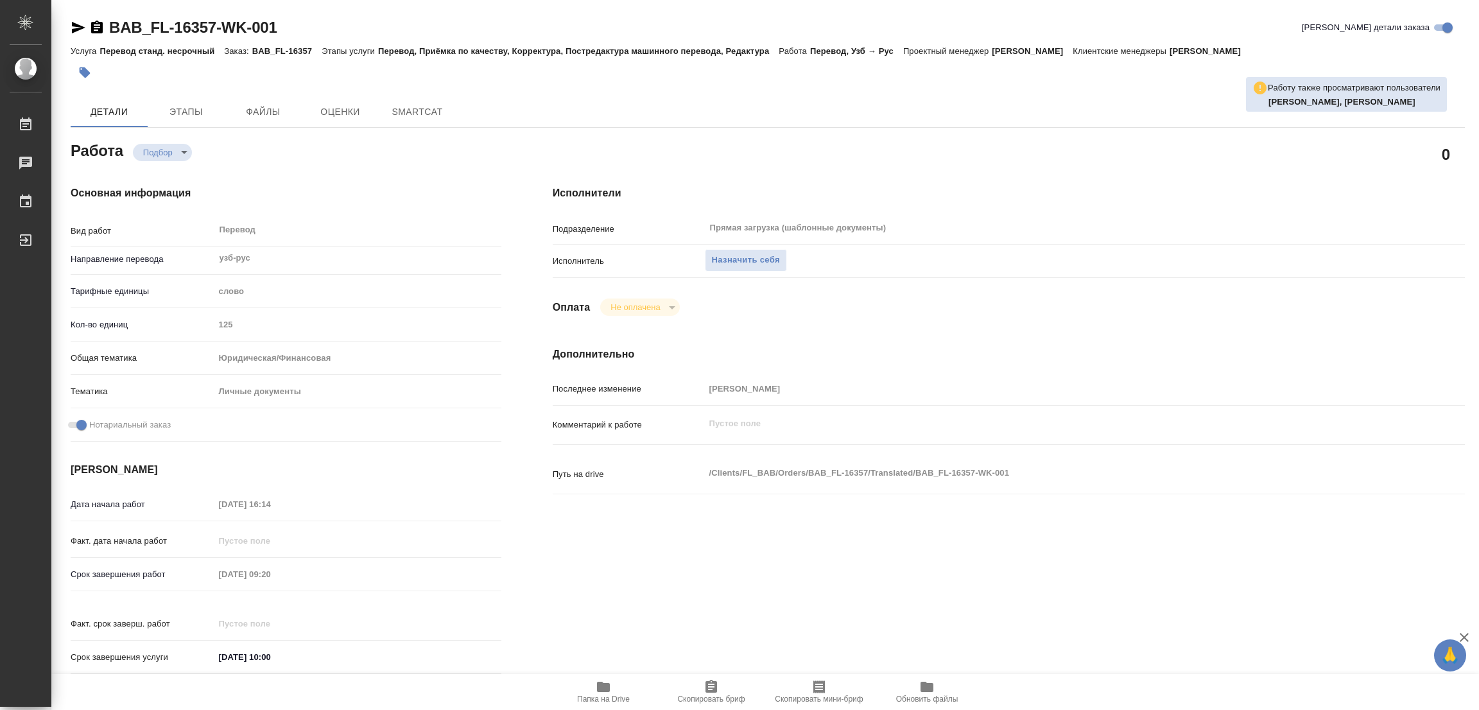
type textarea "x"
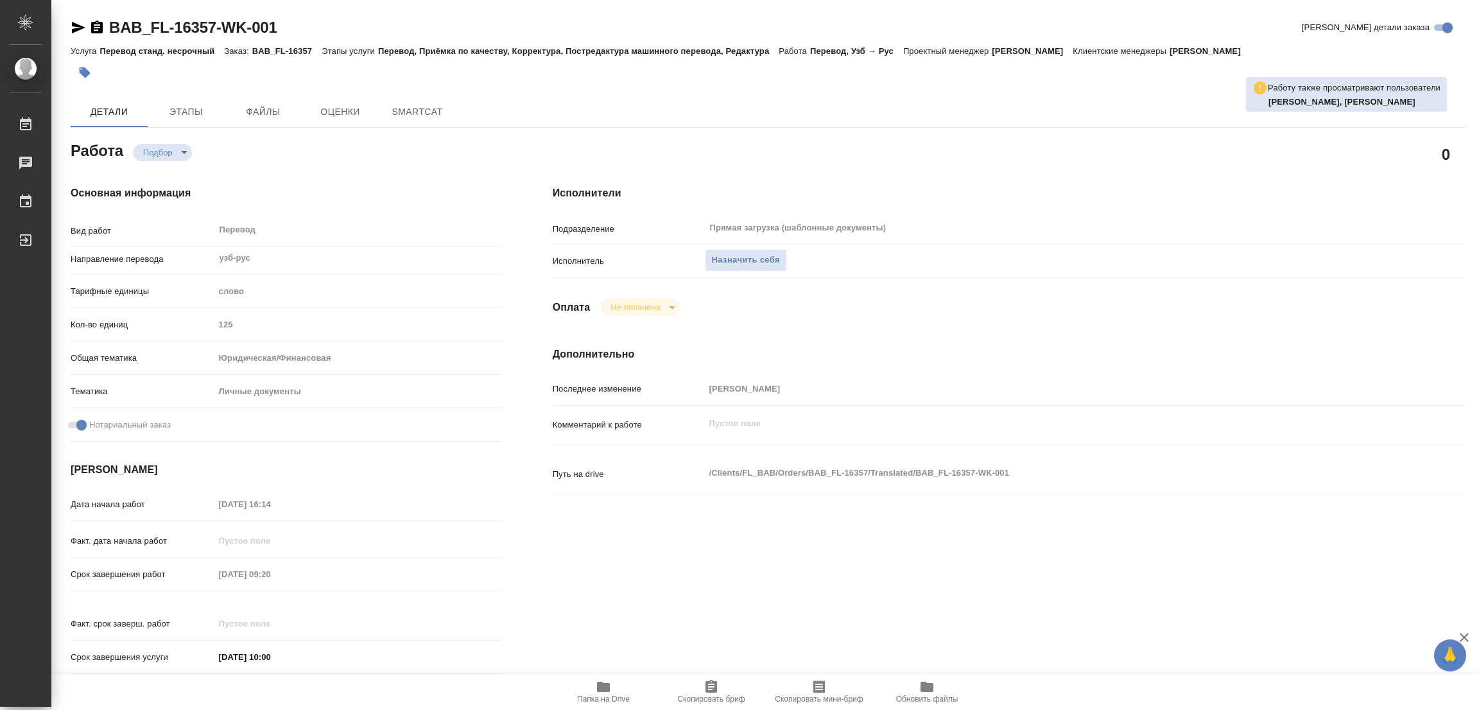
type textarea "x"
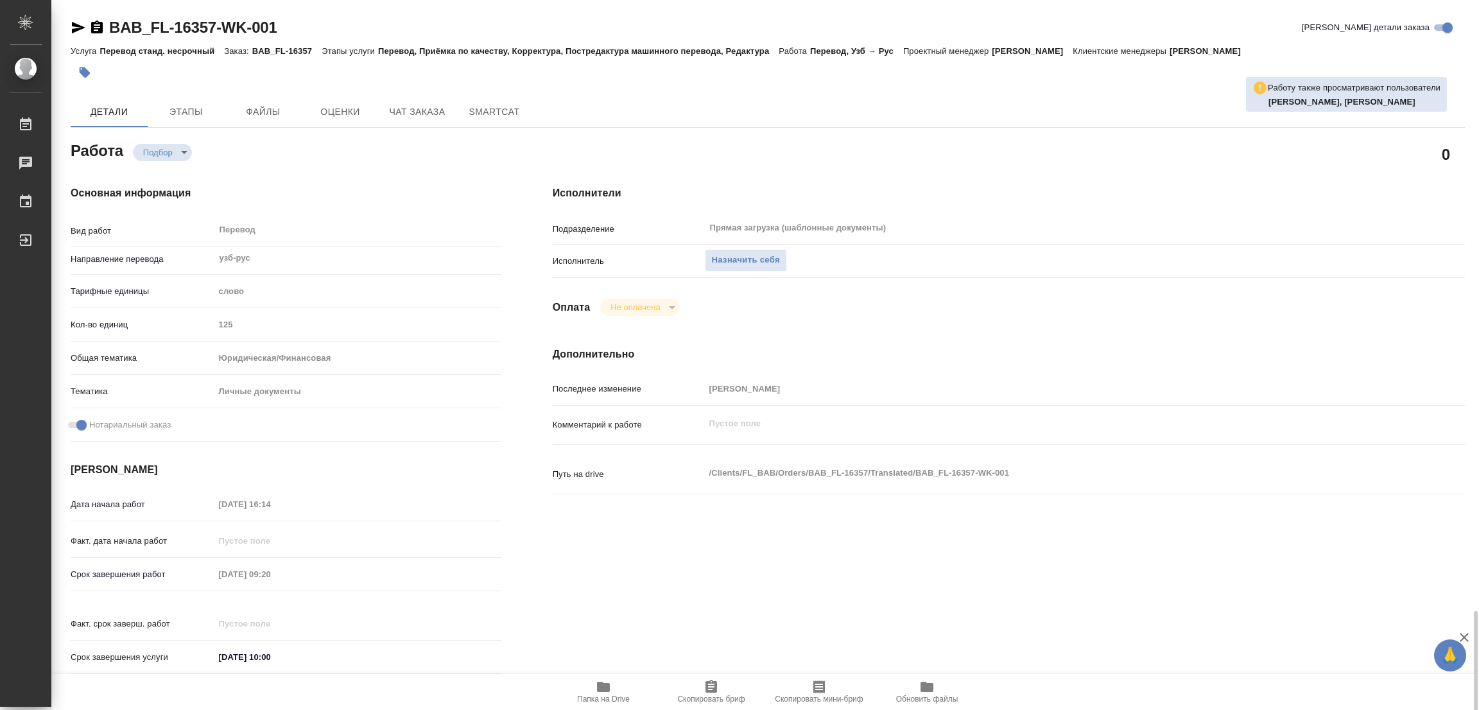
scroll to position [369, 0]
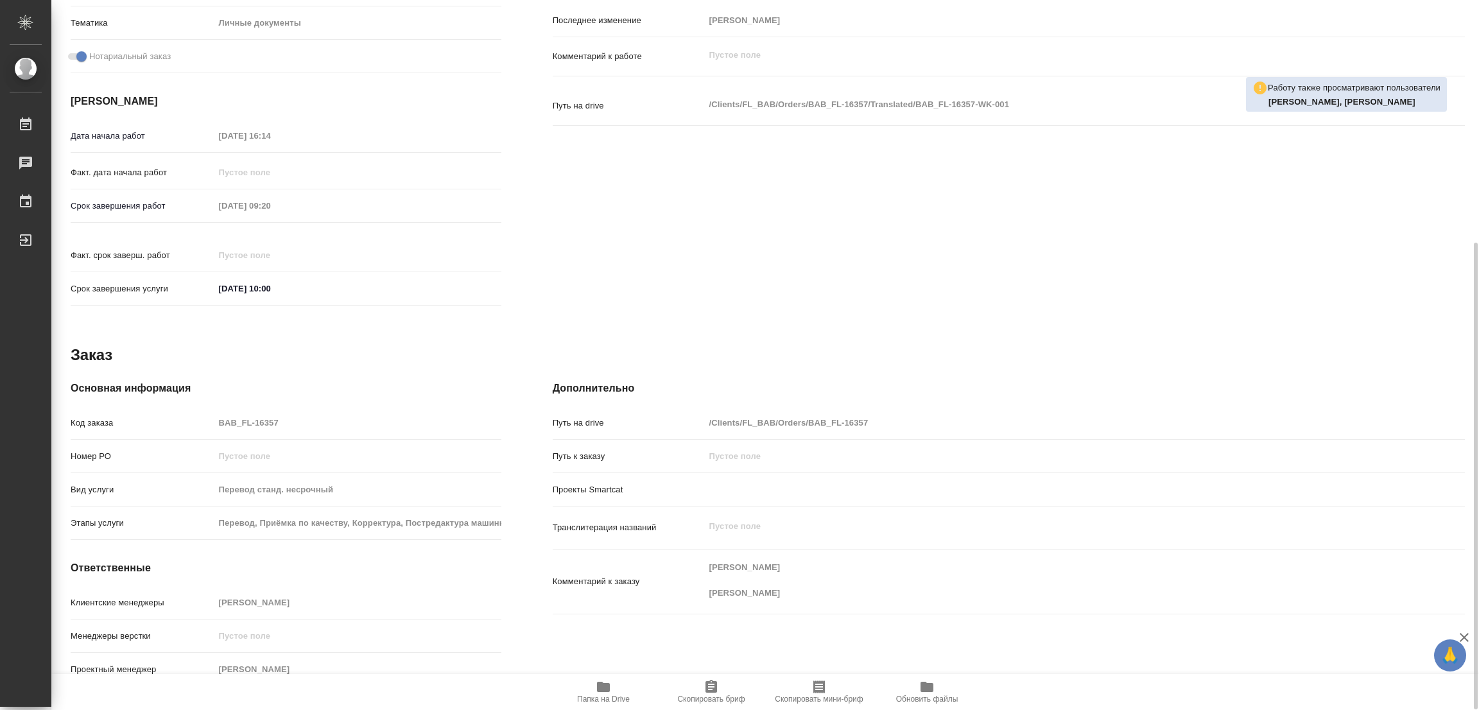
type textarea "x"
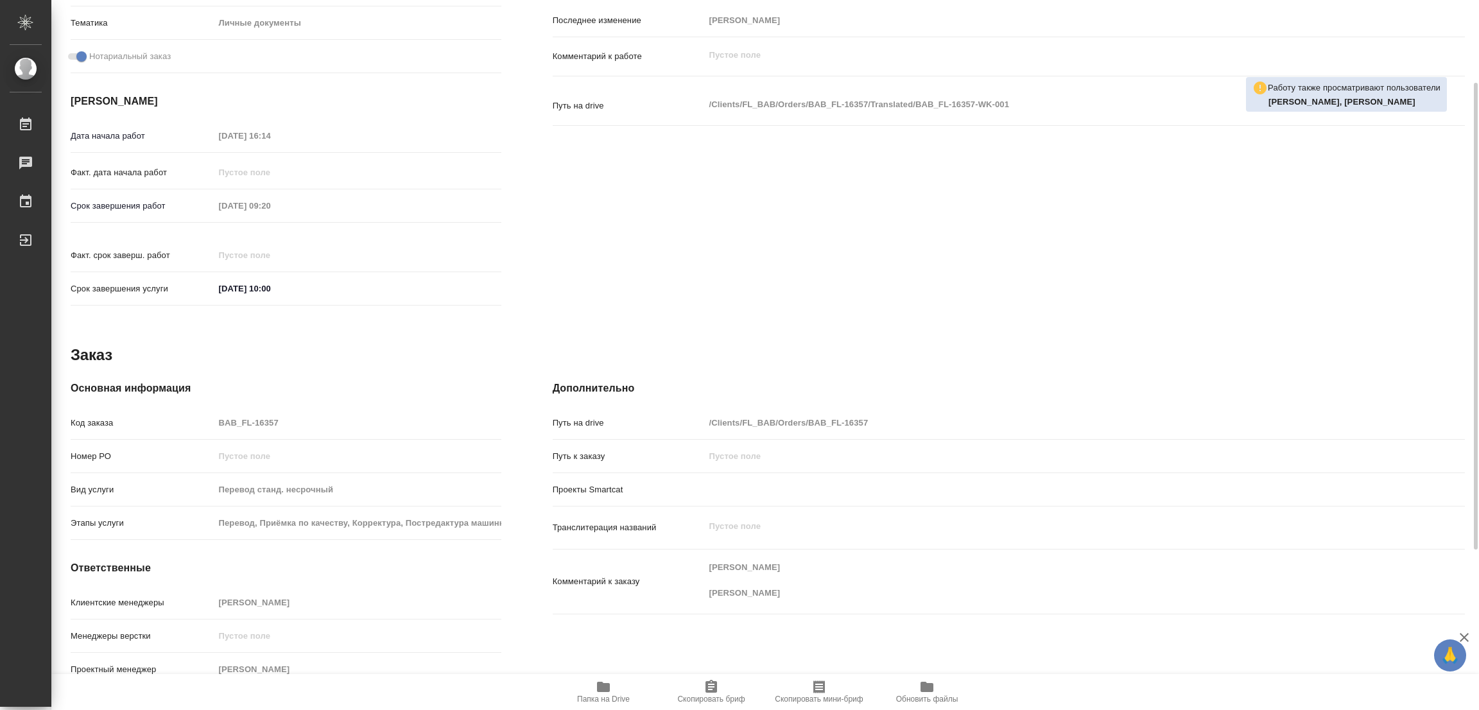
scroll to position [0, 0]
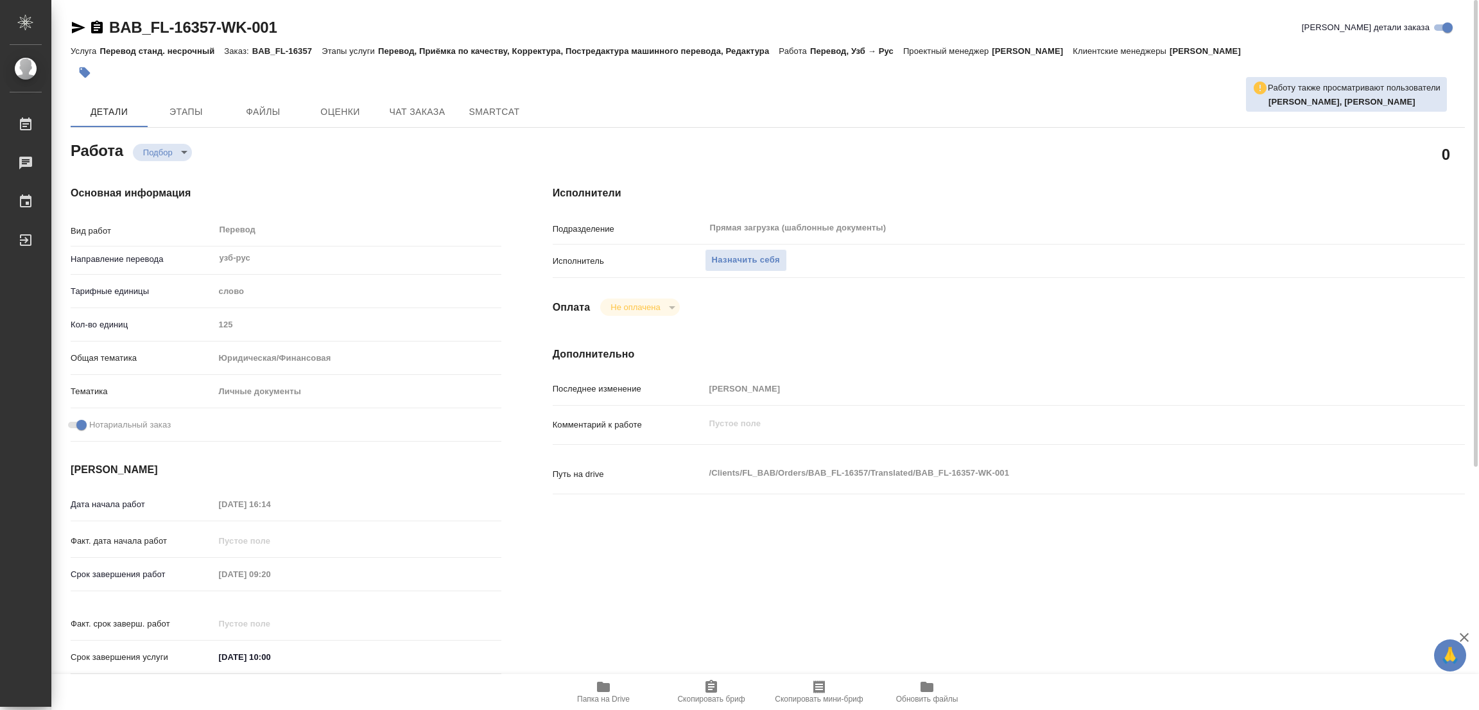
type textarea "x"
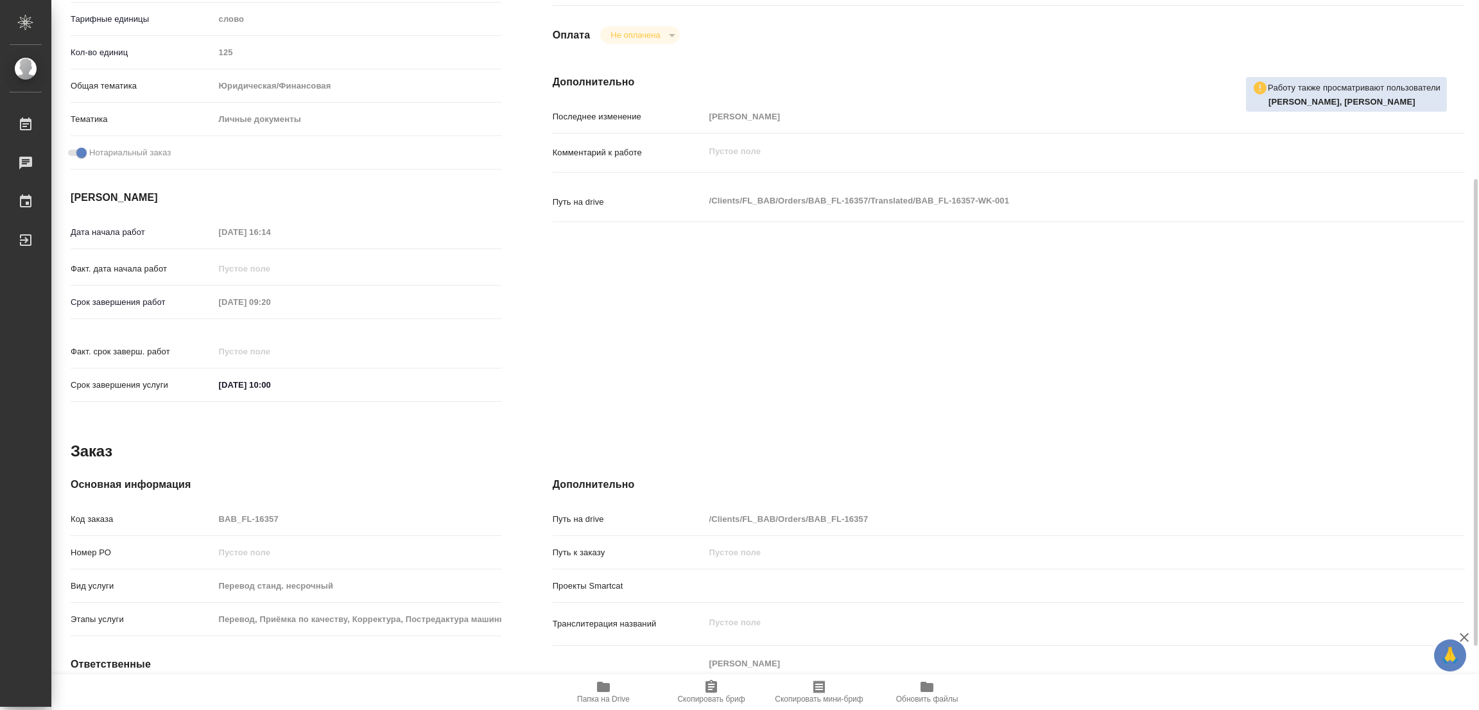
scroll to position [80, 0]
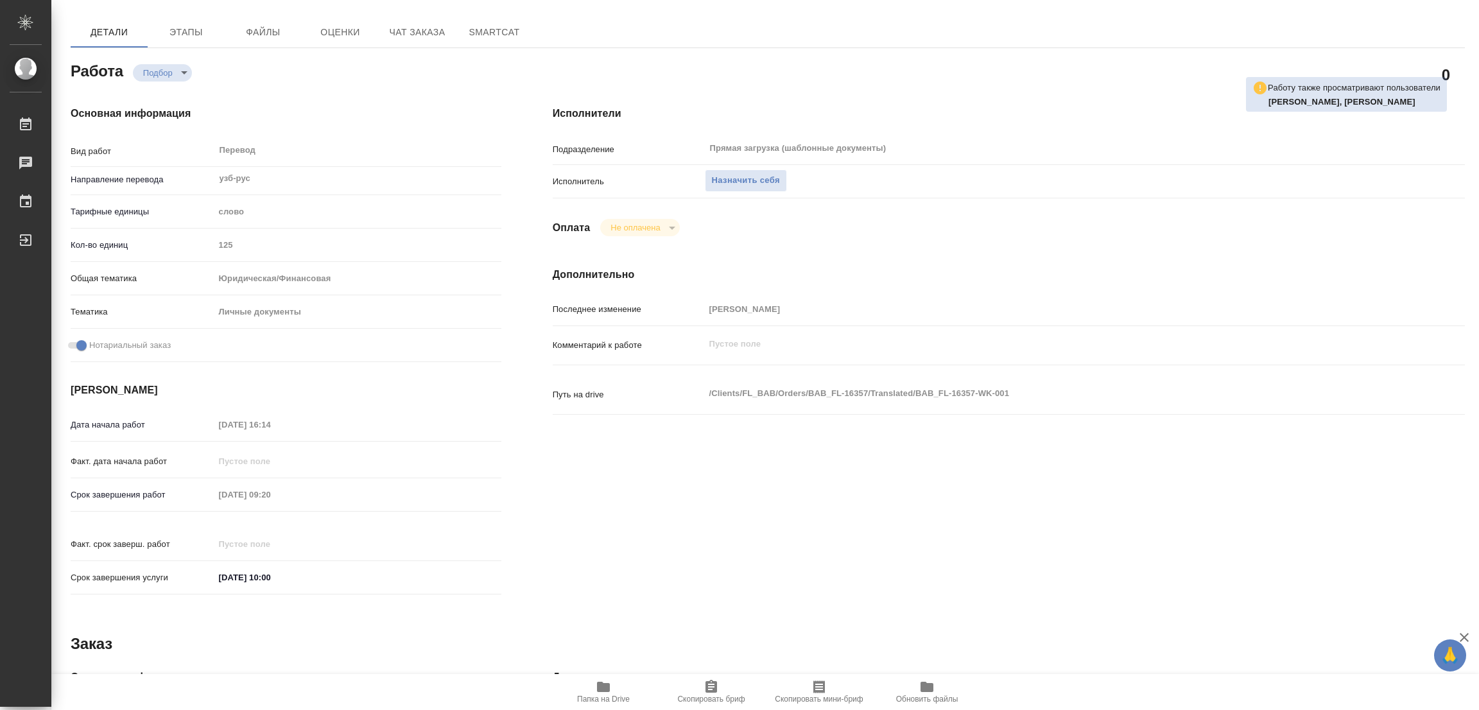
type textarea "x"
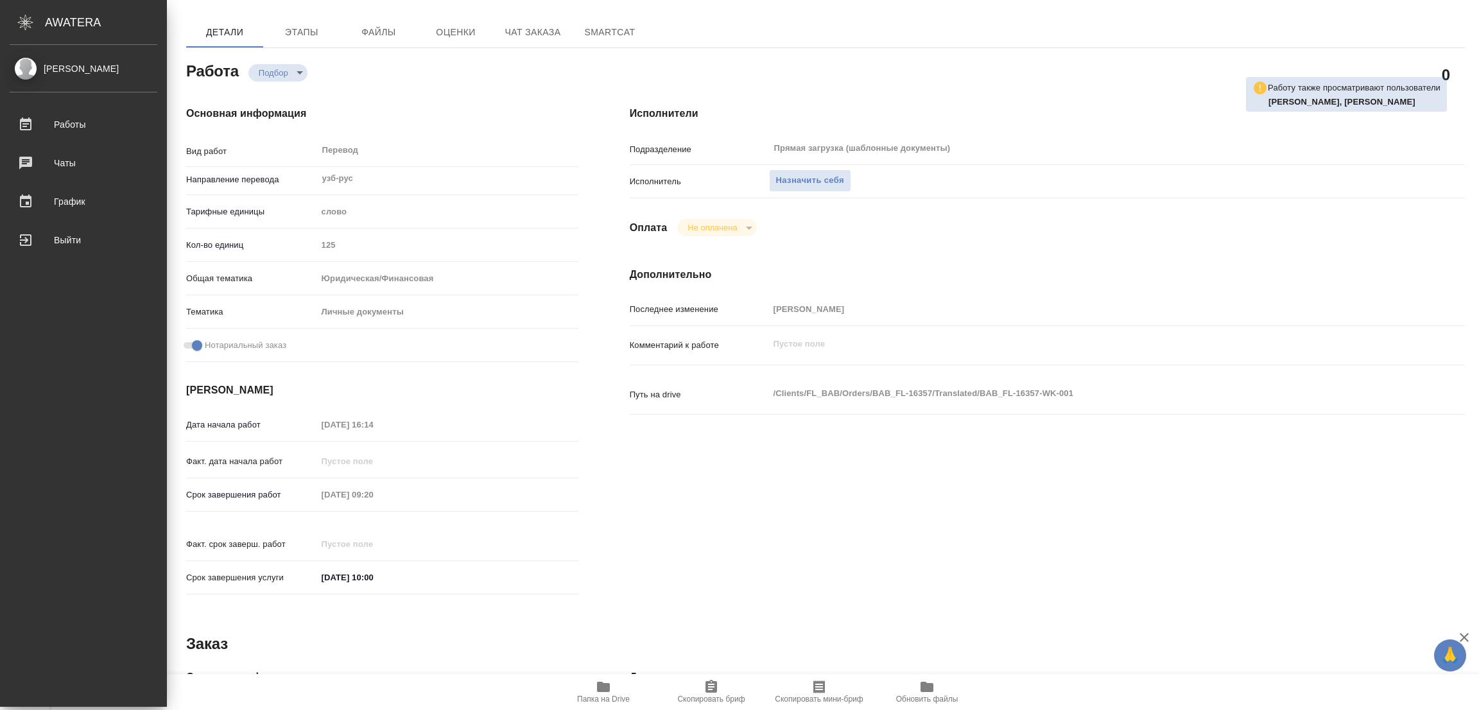
type textarea "x"
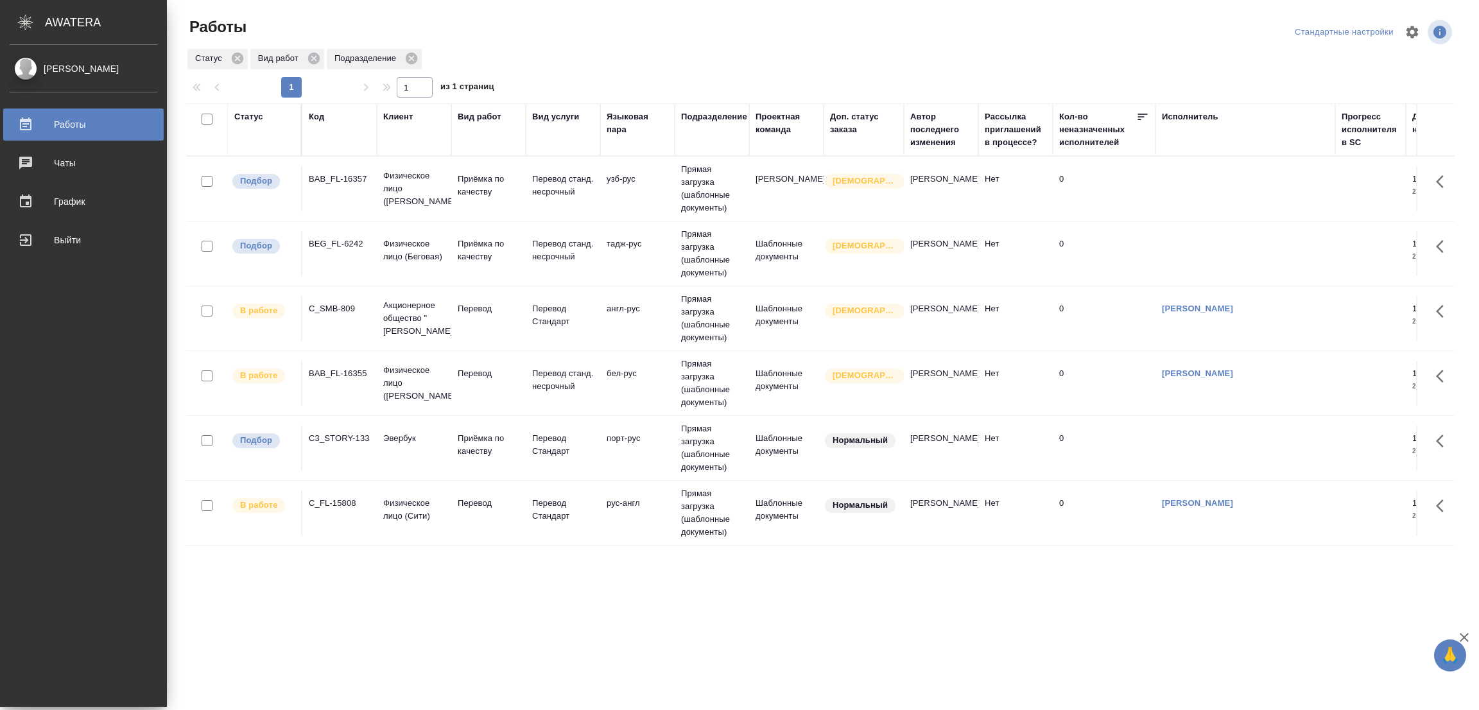
click at [1170, 223] on tr "Подбор BEG_FL-6242 Физическое лицо (Беговая) Приёмка по качеству Перевод станд.…" at bounding box center [1465, 253] width 2558 height 65
